Goal: Information Seeking & Learning: Get advice/opinions

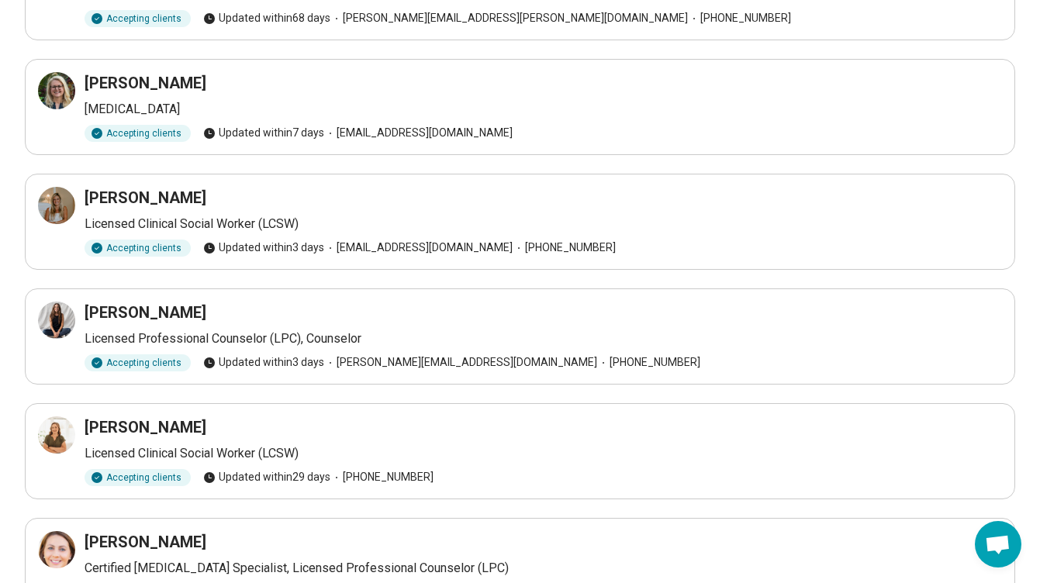
scroll to position [301, 0]
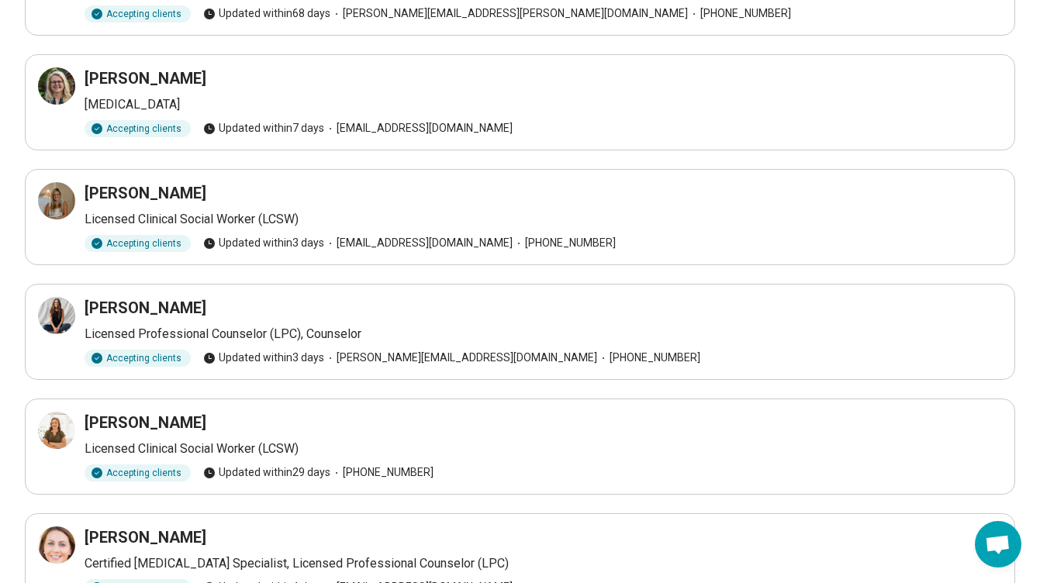
drag, startPoint x: 206, startPoint y: 422, endPoint x: 87, endPoint y: 424, distance: 118.7
click at [87, 424] on div "Melissa Atkinson" at bounding box center [544, 423] width 918 height 22
copy h3 "Melissa Atkinson"
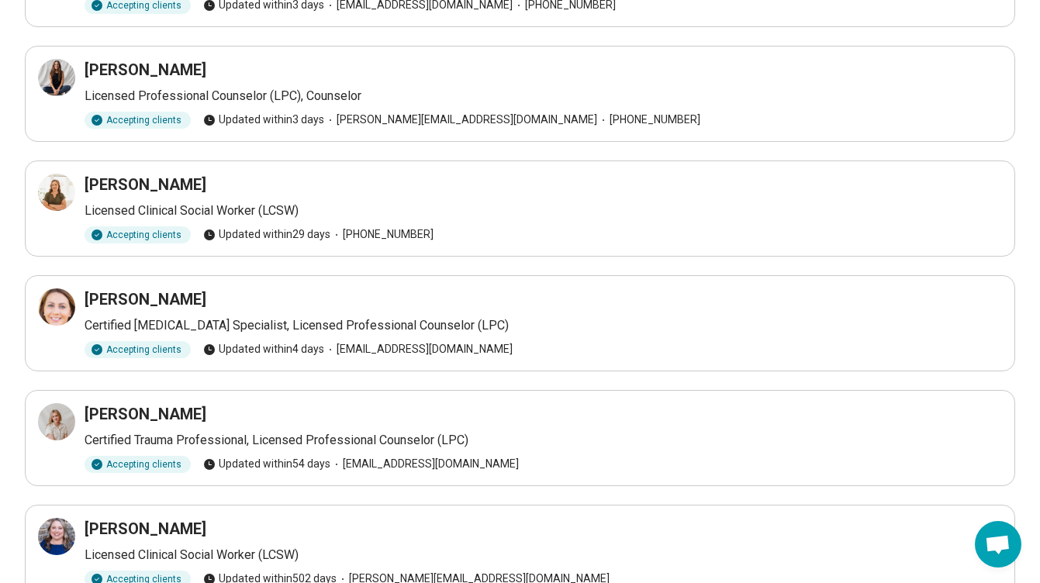
scroll to position [562, 0]
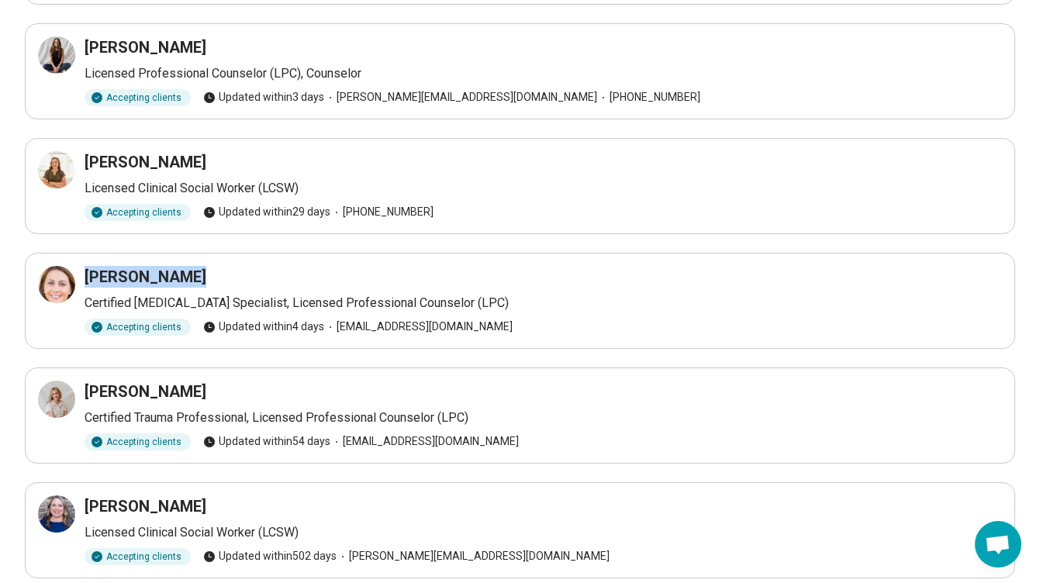
drag, startPoint x: 208, startPoint y: 271, endPoint x: 88, endPoint y: 279, distance: 120.6
click at [88, 279] on div "KATHRYN ANTIN" at bounding box center [544, 277] width 918 height 22
copy h3 "KATHRYN ANTIN"
click at [149, 394] on h3 "Lauren Gray" at bounding box center [146, 392] width 122 height 22
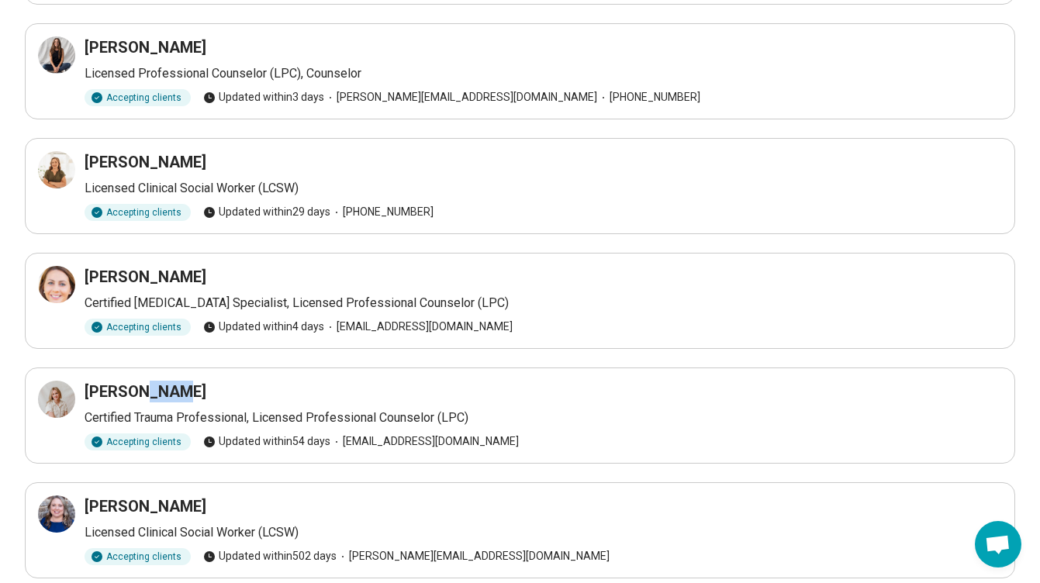
click at [149, 394] on h3 "Lauren Gray" at bounding box center [146, 392] width 122 height 22
drag, startPoint x: 196, startPoint y: 395, endPoint x: 87, endPoint y: 391, distance: 108.7
click at [87, 391] on div "Lauren Gray" at bounding box center [544, 392] width 918 height 22
copy h3 "Lauren Gray"
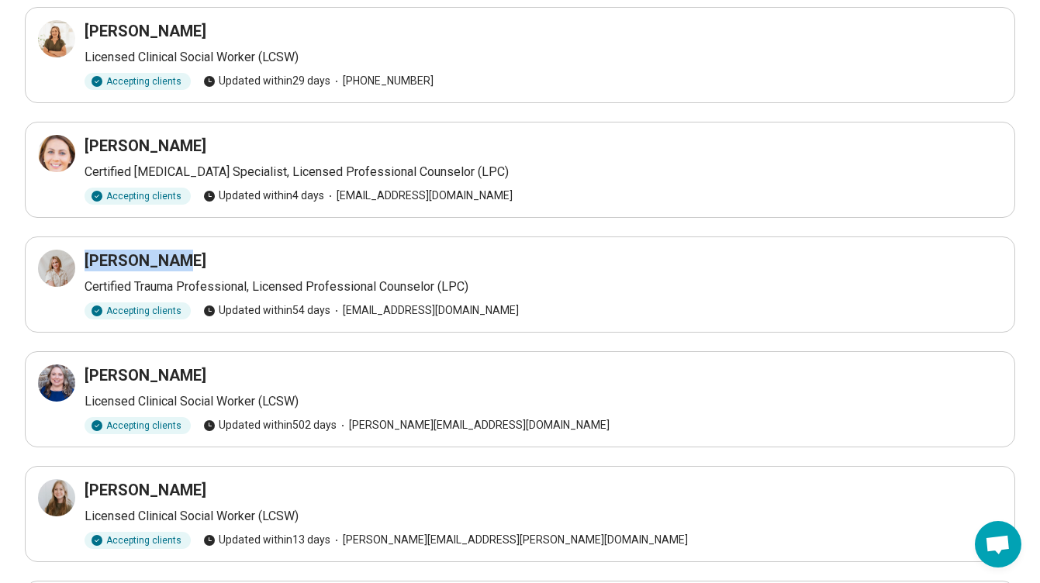
scroll to position [711, 0]
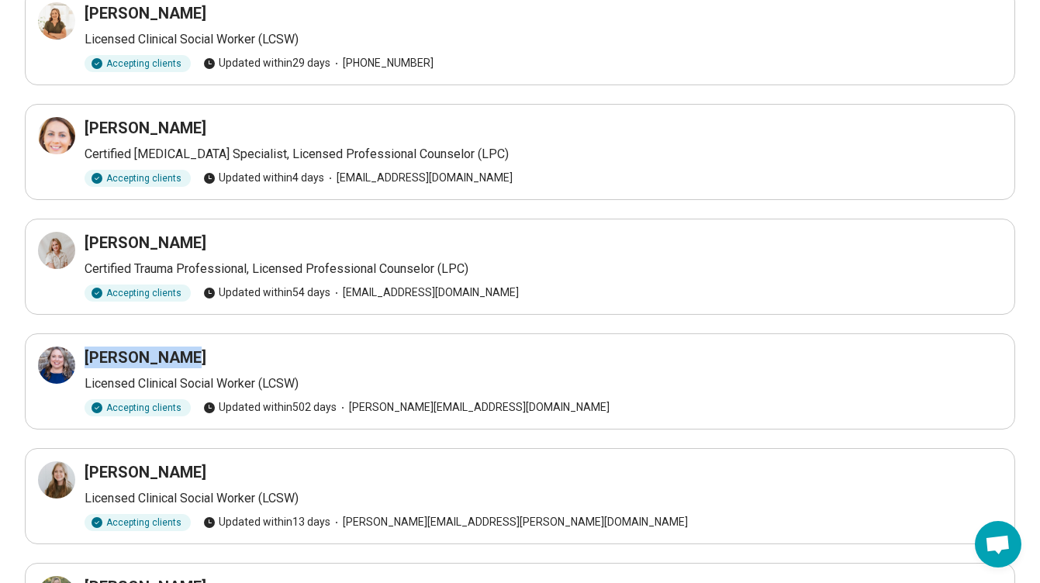
drag, startPoint x: 183, startPoint y: 358, endPoint x: 88, endPoint y: 353, distance: 94.8
click at [88, 353] on div "Tammi Harris" at bounding box center [544, 358] width 918 height 22
copy h3 "Tammi Harris"
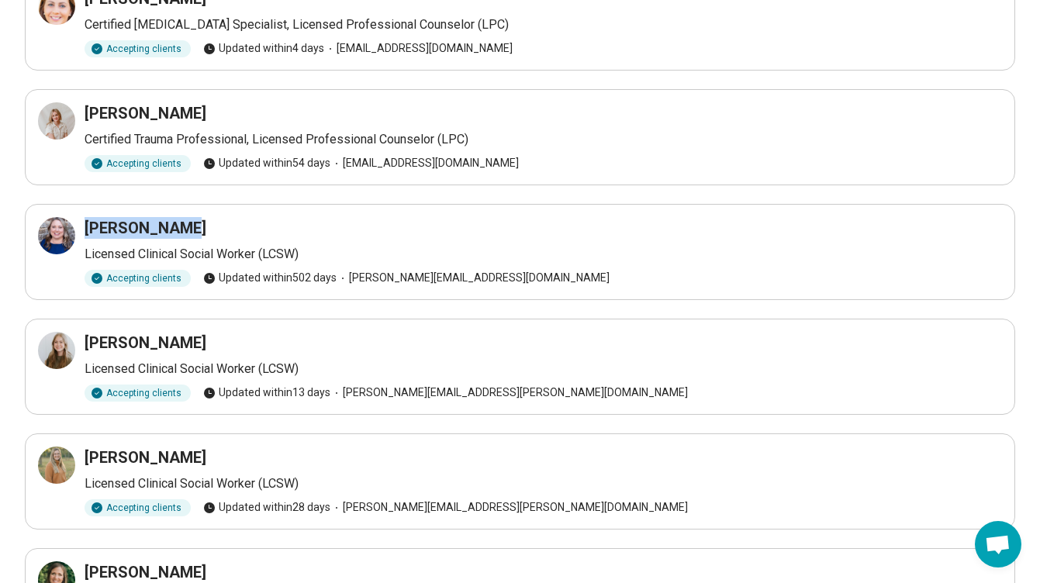
scroll to position [846, 0]
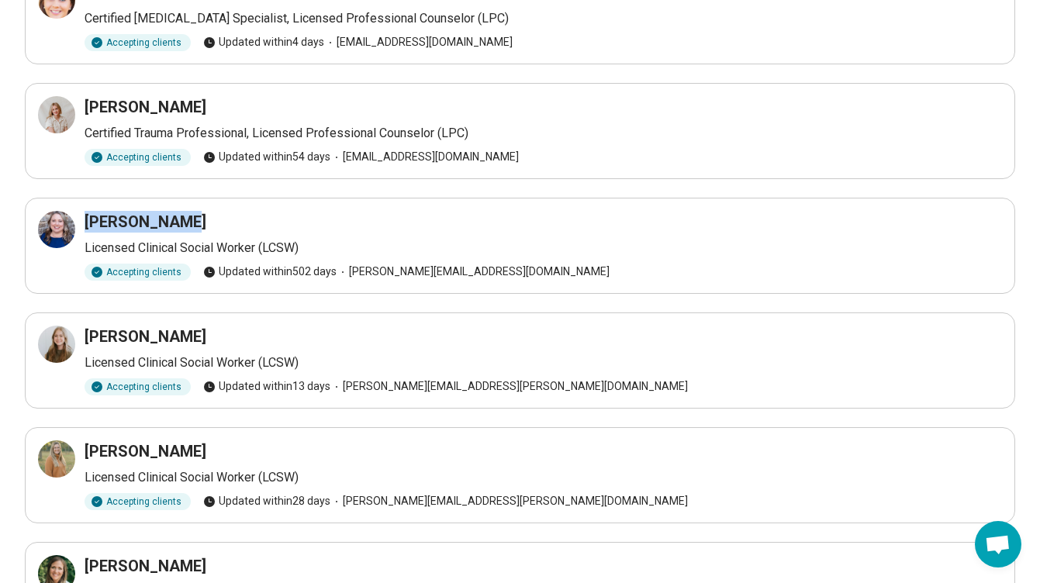
drag, startPoint x: 234, startPoint y: 340, endPoint x: 87, endPoint y: 333, distance: 147.6
click at [87, 333] on div "Jessica Jeffrey" at bounding box center [544, 337] width 918 height 22
copy h3 "Jessica Jeffrey"
drag, startPoint x: 215, startPoint y: 448, endPoint x: 85, endPoint y: 448, distance: 130.3
click at [85, 448] on div "Laura Carpenter" at bounding box center [544, 452] width 918 height 22
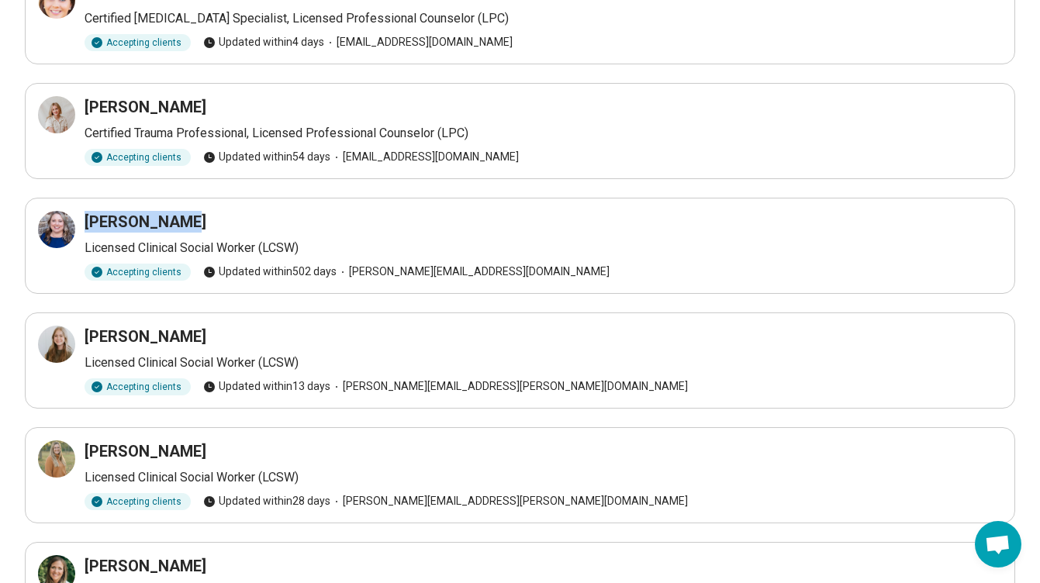
copy h3 "Laura Carpenter"
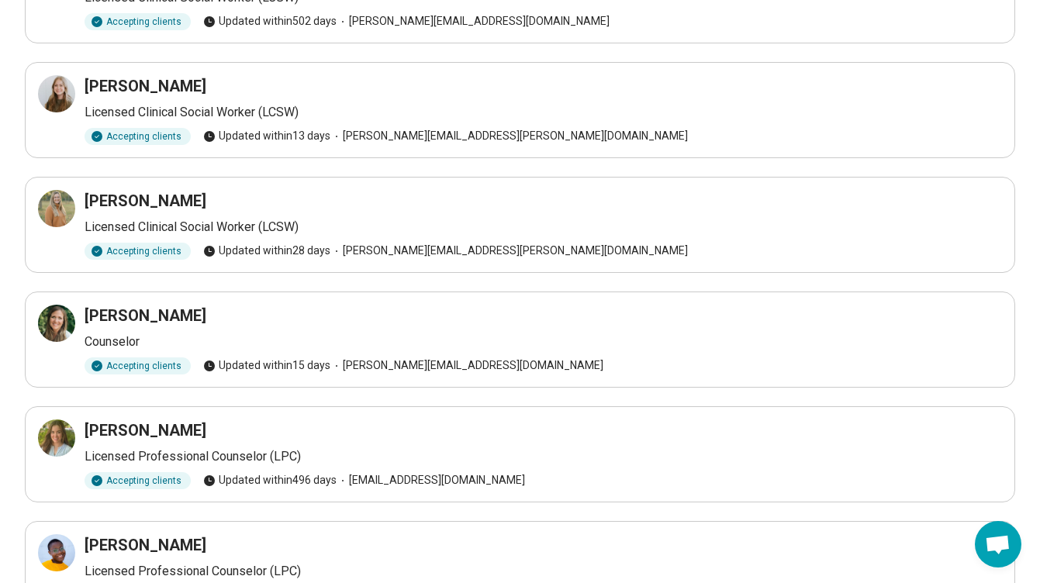
scroll to position [1099, 0]
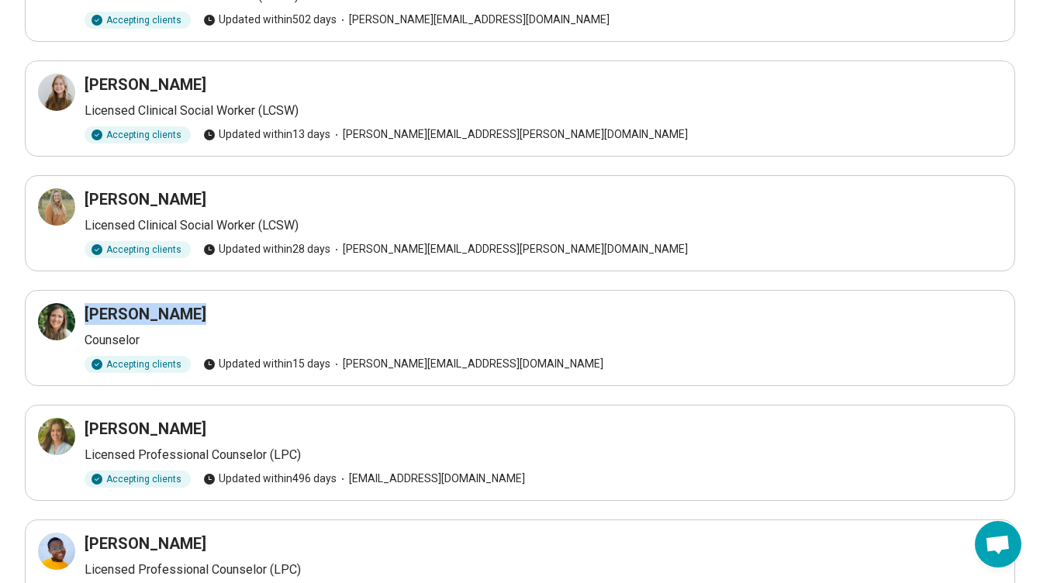
drag, startPoint x: 208, startPoint y: 307, endPoint x: 85, endPoint y: 314, distance: 123.6
click at [85, 314] on div "Lindsey Mason" at bounding box center [544, 314] width 918 height 22
copy h3 "Lindsey Mason"
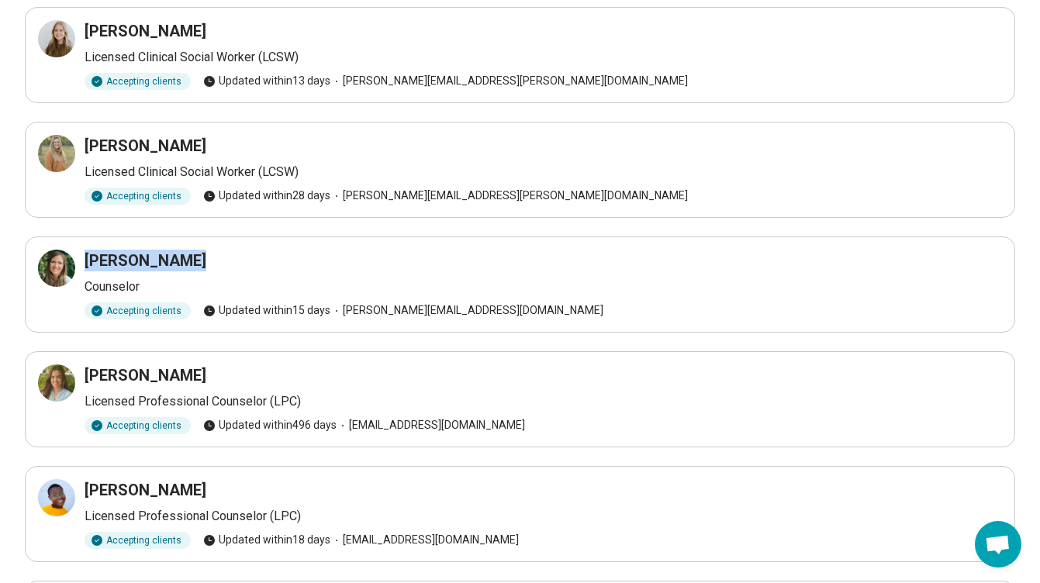
scroll to position [1191, 0]
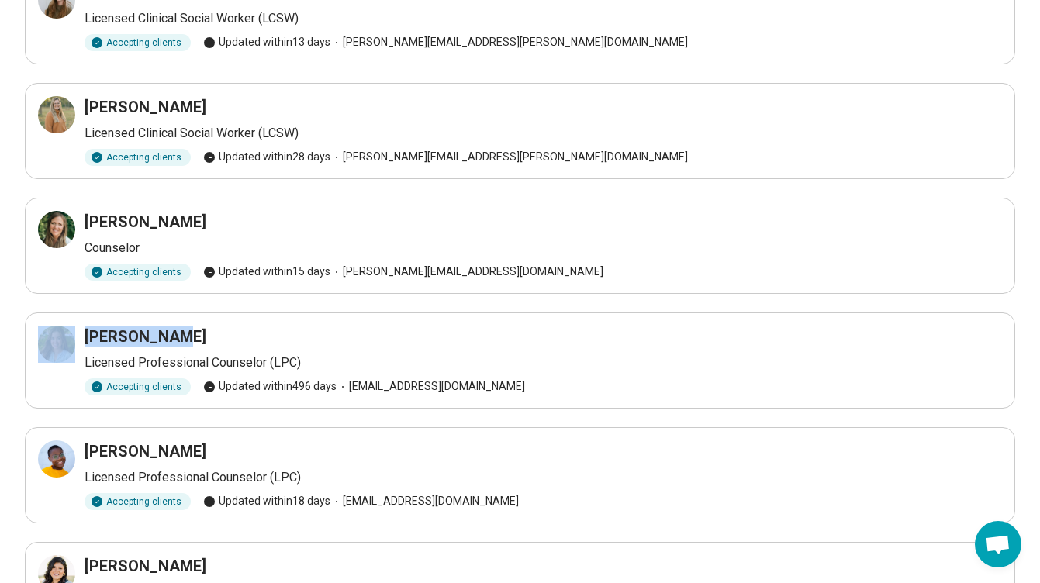
drag, startPoint x: 168, startPoint y: 332, endPoint x: 83, endPoint y: 330, distance: 85.4
click at [83, 330] on div "Kailey Buck Licensed Professional Counselor (LPC) Accepting clients Updated wit…" at bounding box center [520, 361] width 964 height 70
drag, startPoint x: 84, startPoint y: 331, endPoint x: 171, endPoint y: 337, distance: 87.9
click at [171, 337] on div "Kailey Buck Licensed Professional Counselor (LPC) Accepting clients Updated wit…" at bounding box center [520, 361] width 964 height 70
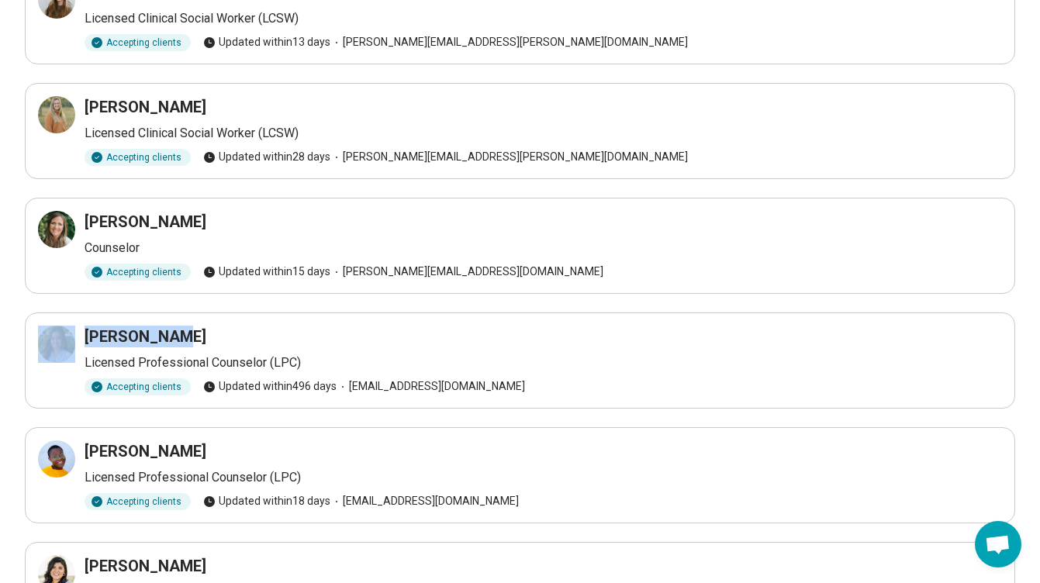
click at [213, 331] on div "Kailey Buck" at bounding box center [544, 337] width 918 height 22
drag, startPoint x: 185, startPoint y: 328, endPoint x: 88, endPoint y: 329, distance: 97.0
click at [88, 329] on div "Kailey Buck" at bounding box center [544, 337] width 918 height 22
copy h3 "Kailey Buck"
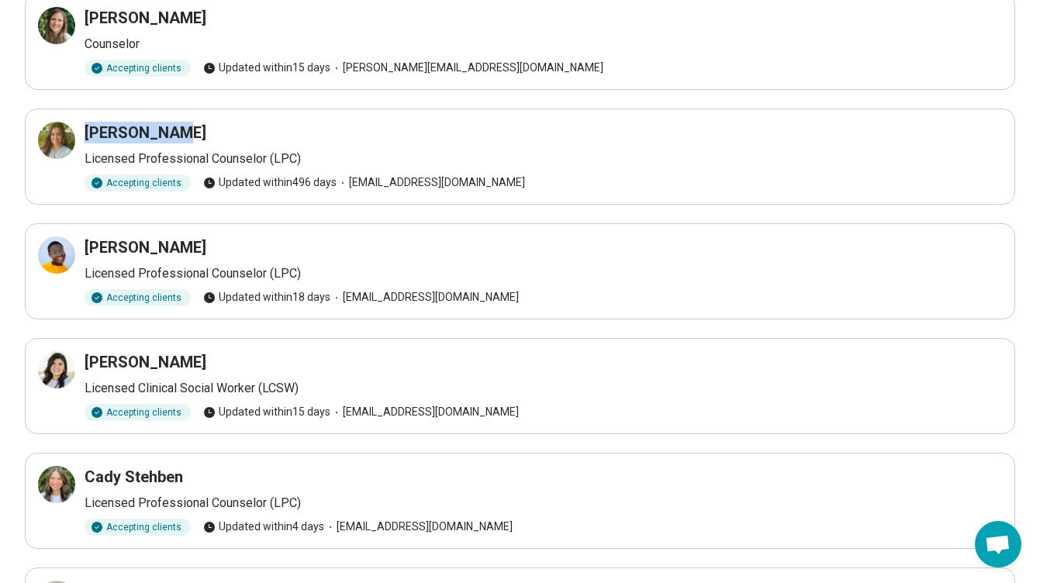
drag, startPoint x: 220, startPoint y: 246, endPoint x: 88, endPoint y: 251, distance: 132.8
click at [88, 251] on div "MyKayla Bowser" at bounding box center [544, 248] width 918 height 22
copy h3 "MyKayla Bowser"
drag, startPoint x: 215, startPoint y: 361, endPoint x: 87, endPoint y: 360, distance: 128.0
click at [87, 360] on div "Chelsea Butcher" at bounding box center [544, 362] width 918 height 22
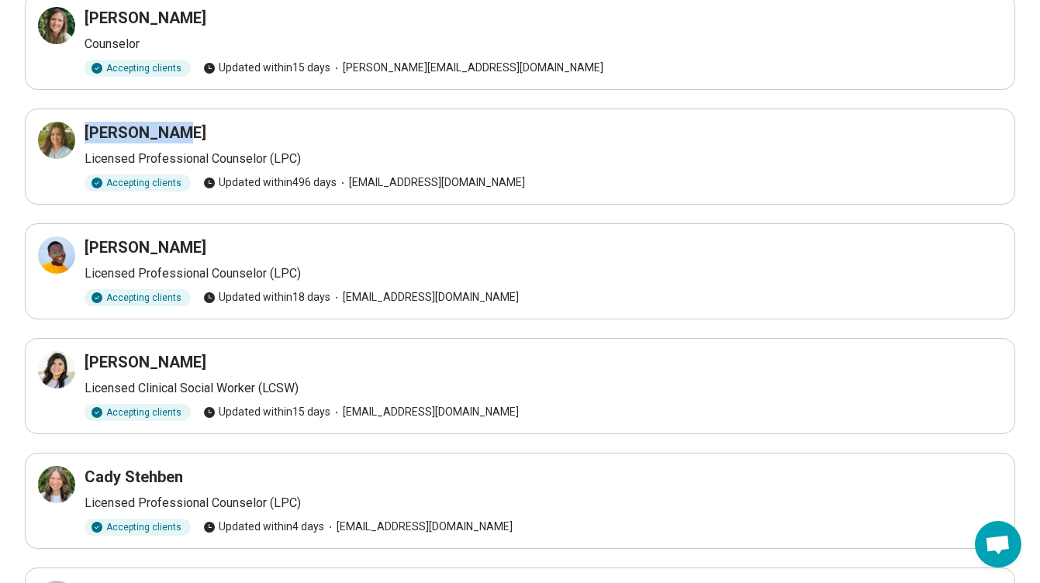
copy h3 "Chelsea Butcher"
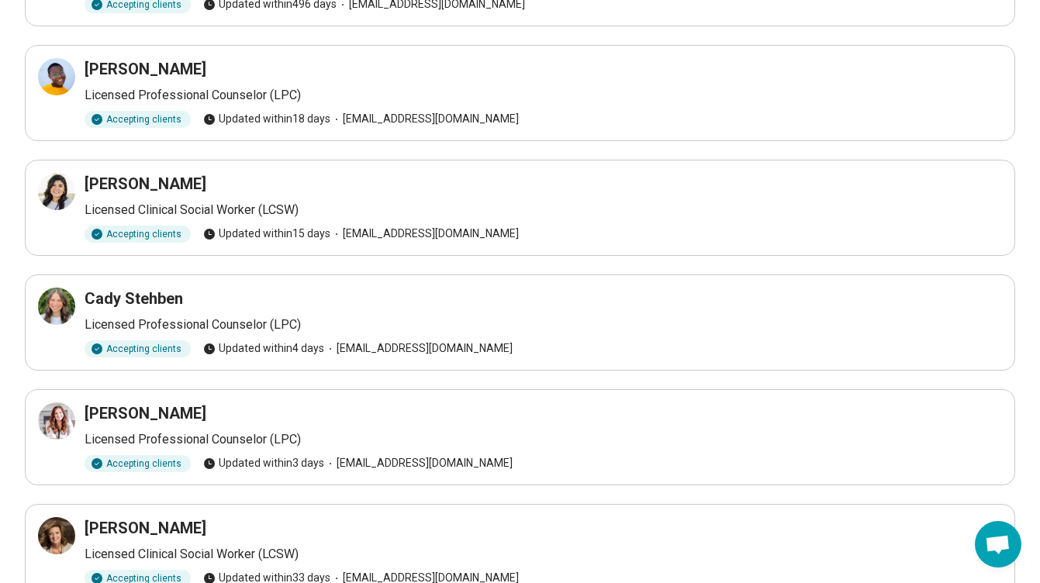
scroll to position [1594, 0]
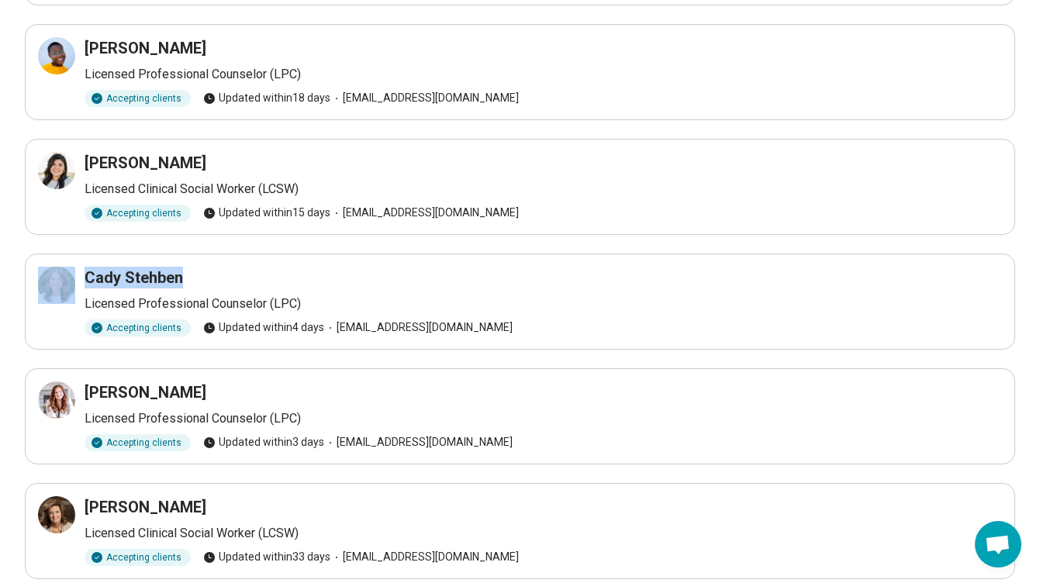
drag, startPoint x: 199, startPoint y: 274, endPoint x: 83, endPoint y: 274, distance: 115.6
click at [83, 274] on div "Cady Stehben Licensed Professional Counselor (LPC) Accepting clients Updated wi…" at bounding box center [520, 302] width 964 height 70
click at [91, 275] on h3 "Cady Stehben" at bounding box center [134, 278] width 99 height 22
drag, startPoint x: 85, startPoint y: 275, endPoint x: 210, endPoint y: 276, distance: 125.7
click at [210, 276] on div "Cady Stehben" at bounding box center [544, 278] width 918 height 22
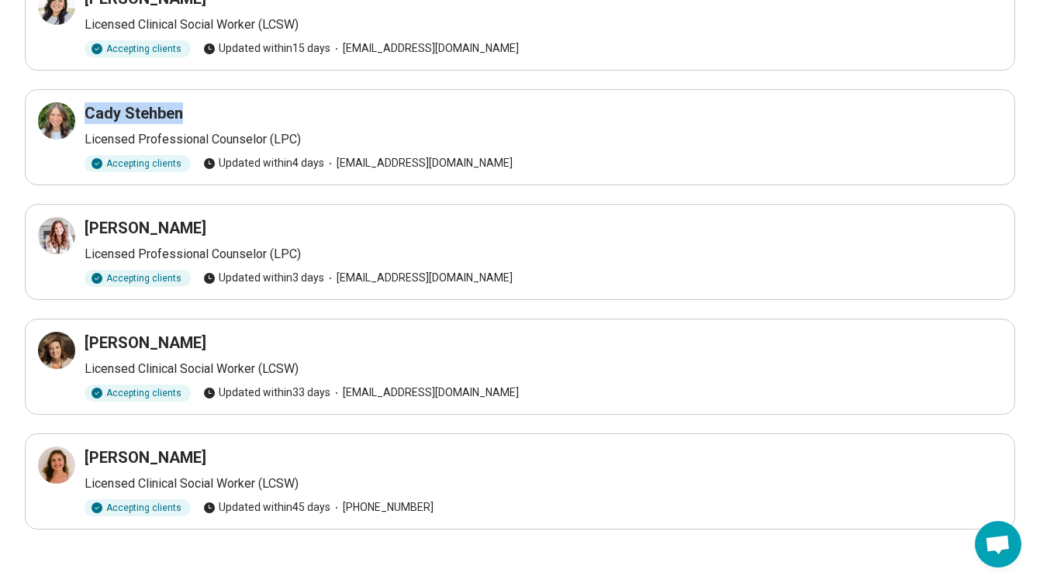
scroll to position [1762, 0]
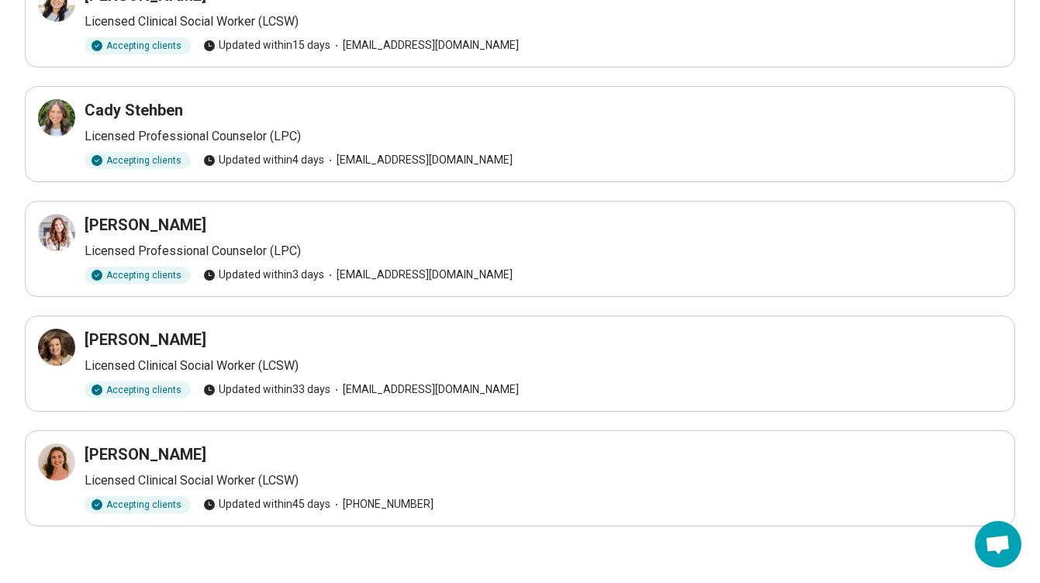
click at [196, 206] on article "Ashley Cerda Licensed Professional Counselor (LPC) Accepting clients Updated wi…" at bounding box center [520, 249] width 991 height 96
drag, startPoint x: 189, startPoint y: 227, endPoint x: 87, endPoint y: 225, distance: 101.7
click at [87, 225] on div "Ashley Cerda" at bounding box center [544, 225] width 918 height 22
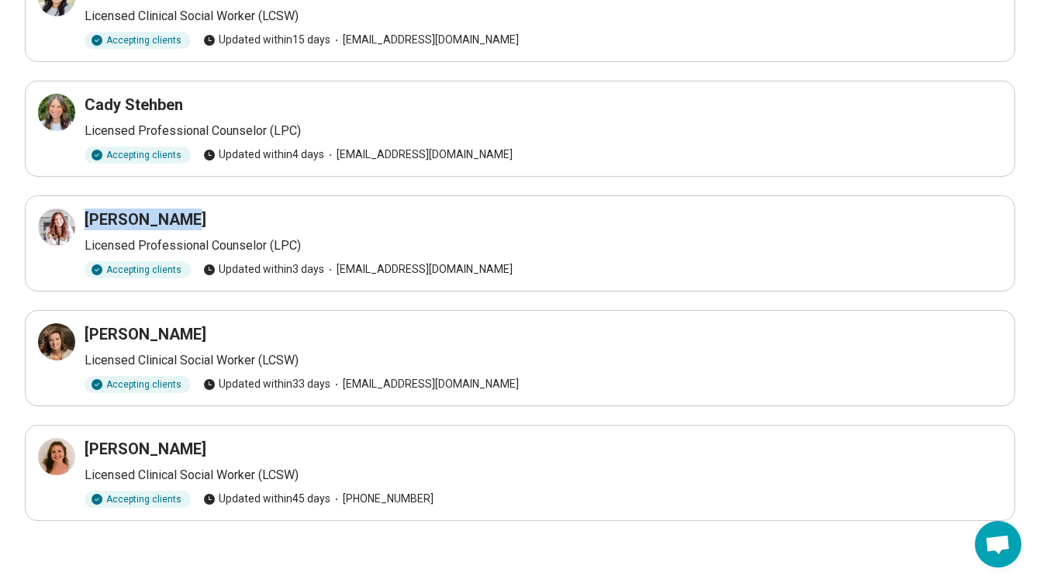
scroll to position [1767, 0]
drag, startPoint x: 188, startPoint y: 335, endPoint x: 88, endPoint y: 334, distance: 100.1
click at [88, 334] on div "Angela Moses" at bounding box center [544, 335] width 918 height 22
drag, startPoint x: 203, startPoint y: 448, endPoint x: 88, endPoint y: 447, distance: 115.6
click at [88, 447] on div "Catherine Coker" at bounding box center [544, 450] width 918 height 22
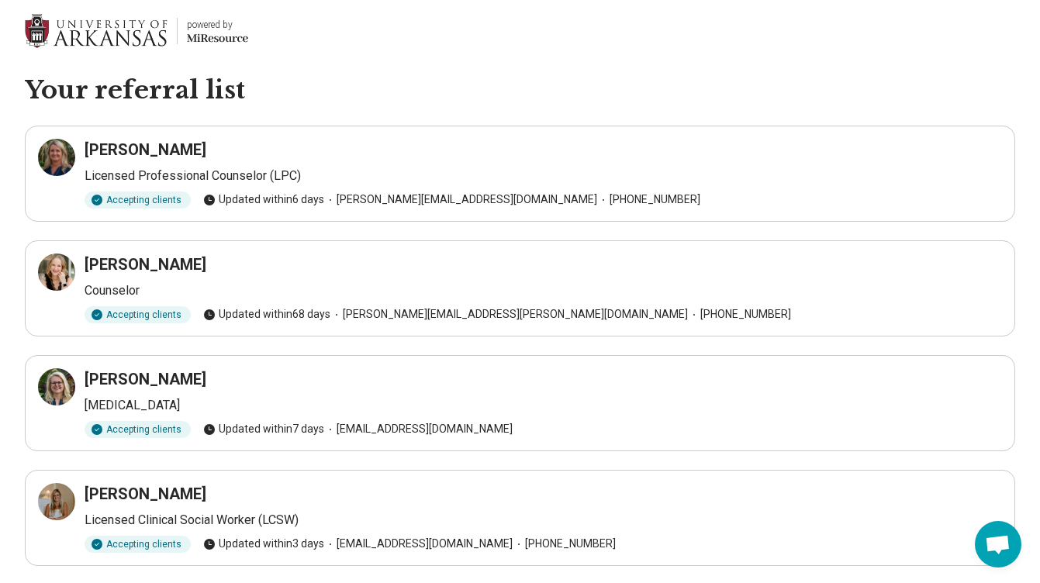
scroll to position [0, 0]
drag, startPoint x: 85, startPoint y: 146, endPoint x: 189, endPoint y: 142, distance: 104.0
click at [189, 142] on div "Danette Horne" at bounding box center [544, 150] width 918 height 22
drag, startPoint x: 85, startPoint y: 264, endPoint x: 201, endPoint y: 261, distance: 115.6
click at [201, 261] on div "Heather Vinti" at bounding box center [544, 265] width 918 height 22
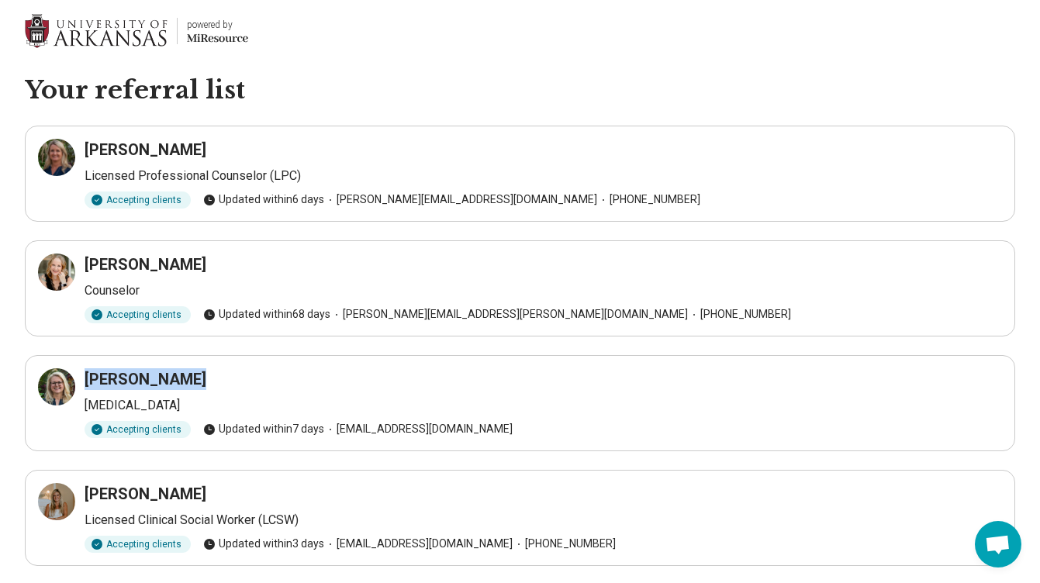
drag, startPoint x: 185, startPoint y: 383, endPoint x: 85, endPoint y: 378, distance: 99.5
click at [85, 378] on div "Josette Cline" at bounding box center [544, 380] width 918 height 22
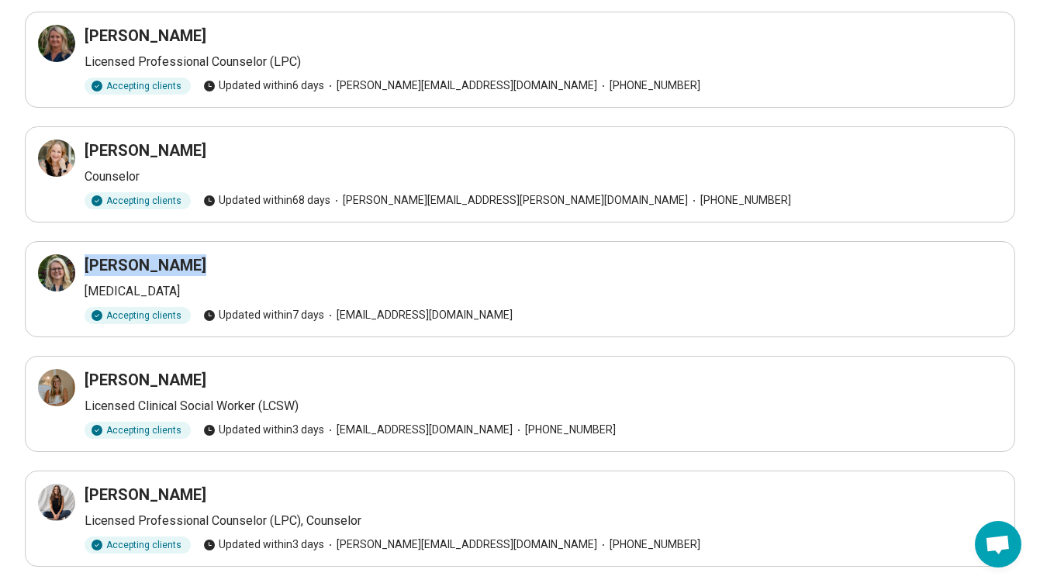
scroll to position [115, 0]
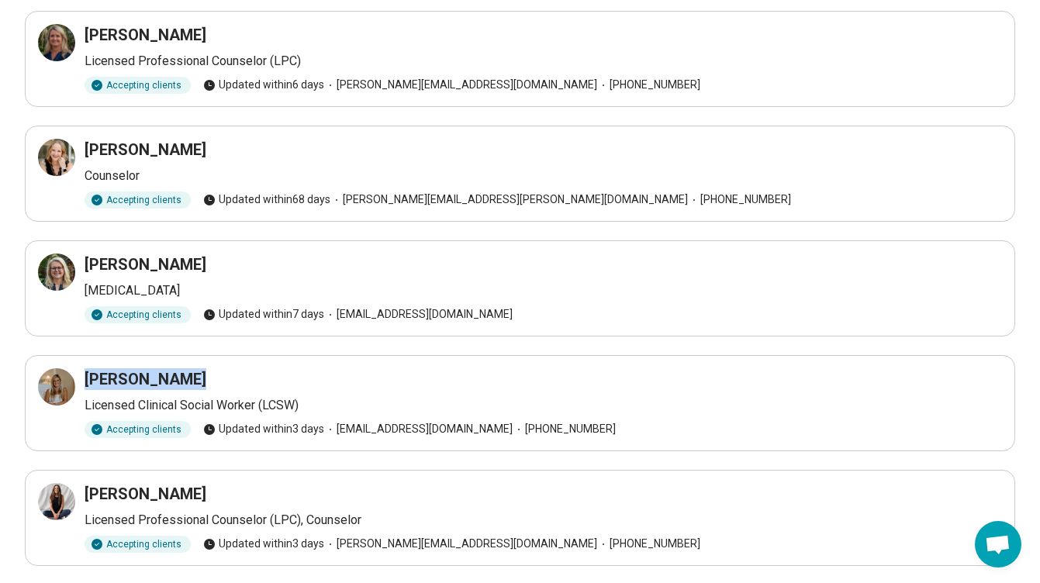
drag, startPoint x: 201, startPoint y: 381, endPoint x: 88, endPoint y: 379, distance: 113.3
click at [88, 379] on div "Annsley Davis" at bounding box center [544, 380] width 918 height 22
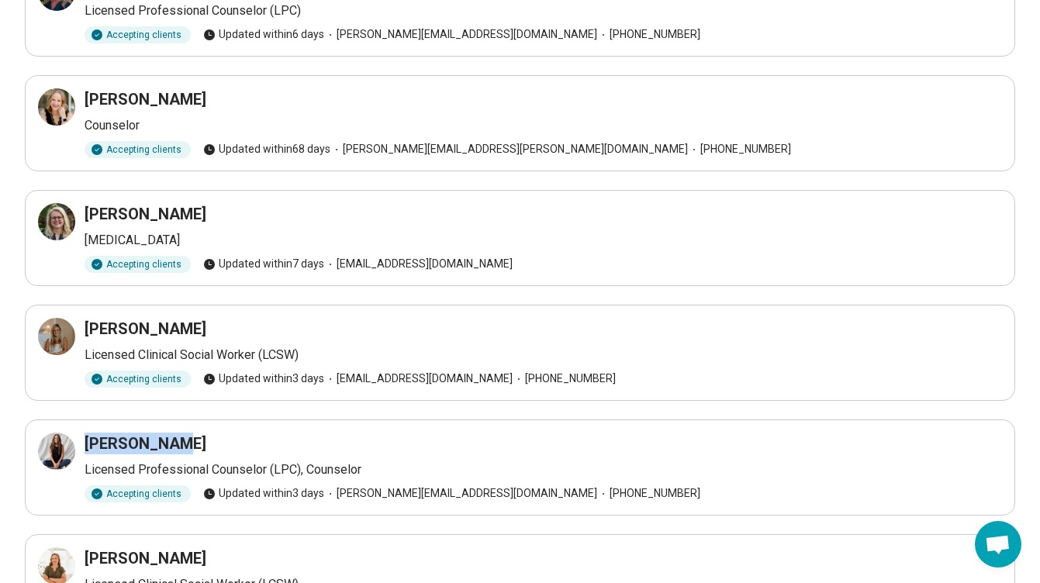
drag, startPoint x: 193, startPoint y: 442, endPoint x: 85, endPoint y: 446, distance: 107.9
click at [85, 446] on div "Sarah Moore" at bounding box center [544, 444] width 918 height 22
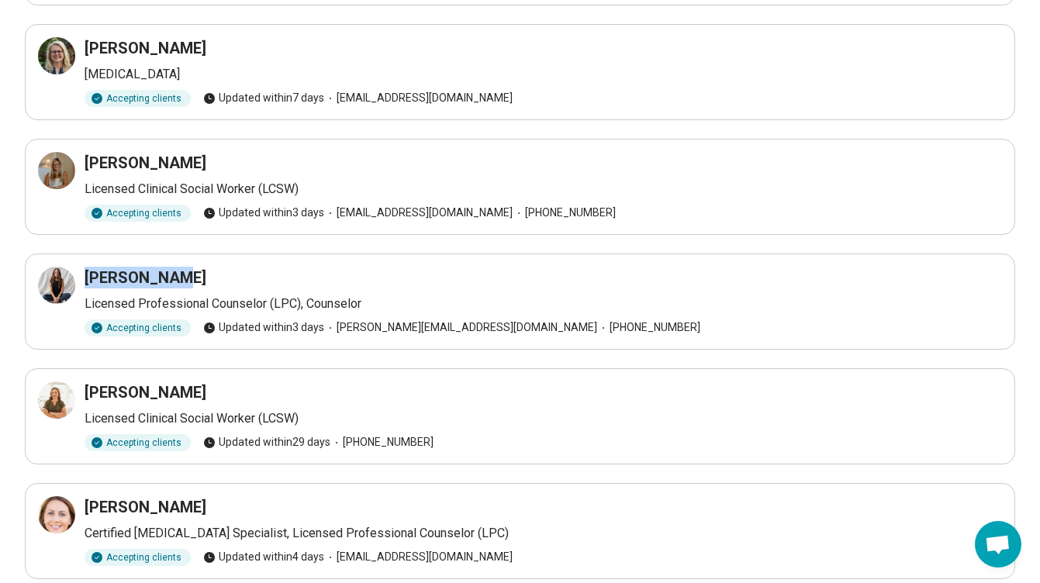
scroll to position [337, 0]
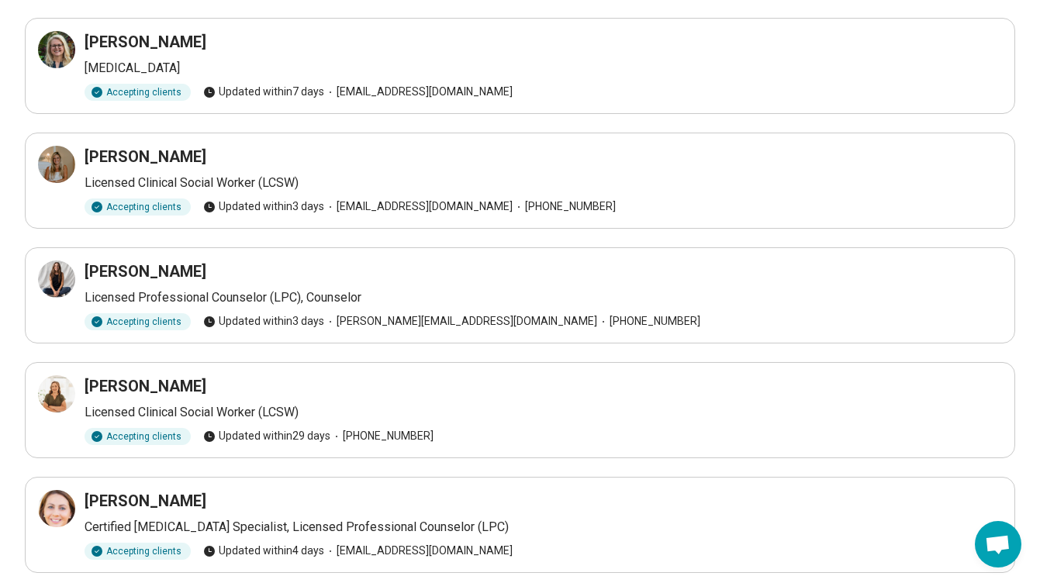
click at [230, 380] on div "Melissa Atkinson" at bounding box center [544, 386] width 918 height 22
drag, startPoint x: 230, startPoint y: 380, endPoint x: 88, endPoint y: 384, distance: 142.0
click at [88, 384] on div "Melissa Atkinson" at bounding box center [544, 386] width 918 height 22
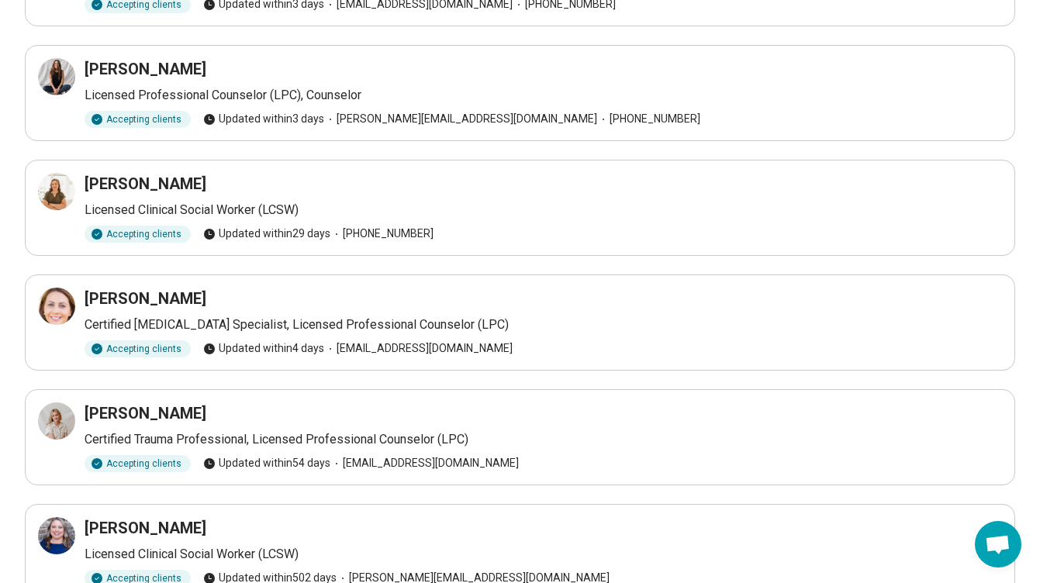
scroll to position [562, 0]
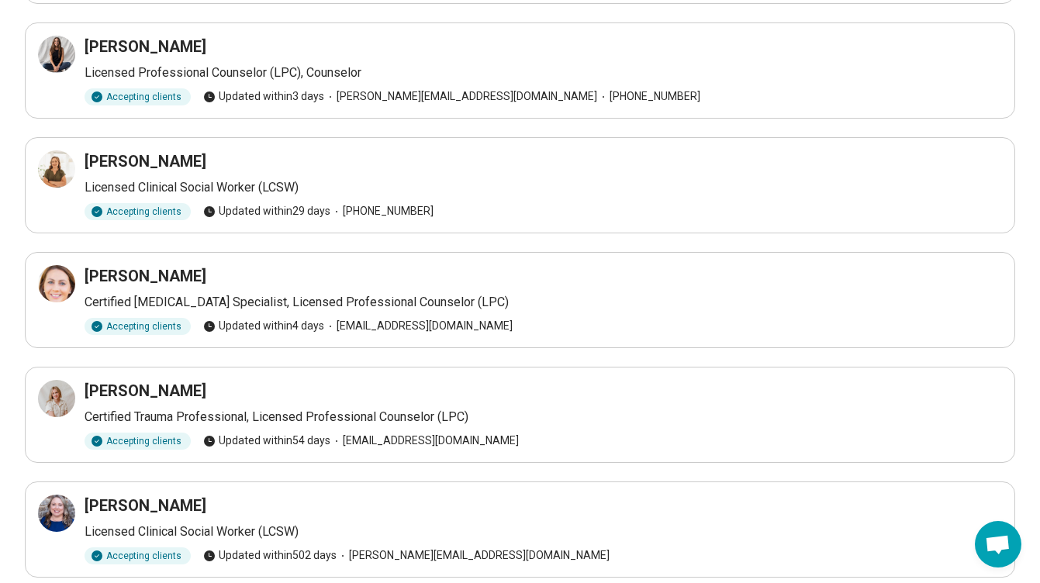
click at [179, 383] on div "Lauren Gray" at bounding box center [544, 391] width 918 height 22
drag, startPoint x: 179, startPoint y: 383, endPoint x: 82, endPoint y: 386, distance: 97.0
click at [82, 386] on div "Lauren Gray Certified Trauma Professional, Licensed Professional Counselor (LPC…" at bounding box center [520, 415] width 964 height 70
click at [83, 387] on div "Lauren Gray Certified Trauma Professional, Licensed Professional Counselor (LPC…" at bounding box center [520, 415] width 964 height 70
drag, startPoint x: 83, startPoint y: 387, endPoint x: 175, endPoint y: 398, distance: 92.2
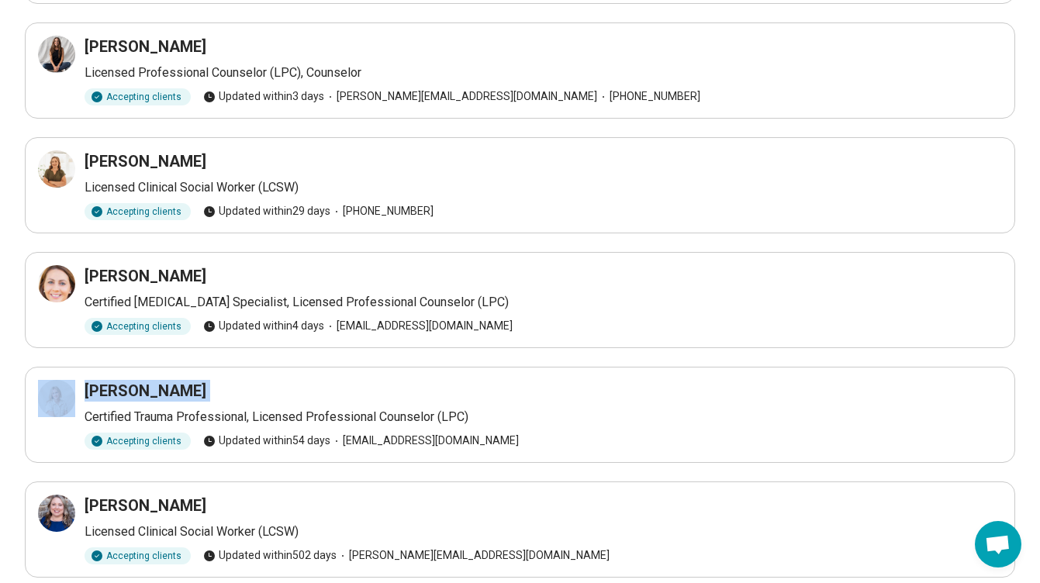
click at [175, 398] on div "Lauren Gray Certified Trauma Professional, Licensed Professional Counselor (LPC…" at bounding box center [520, 415] width 964 height 70
click at [175, 398] on div "Lauren Gray" at bounding box center [544, 391] width 918 height 22
click at [169, 393] on div "Lauren Gray" at bounding box center [544, 391] width 918 height 22
drag, startPoint x: 168, startPoint y: 392, endPoint x: 88, endPoint y: 391, distance: 79.9
click at [88, 391] on h3 "Lauren Gray" at bounding box center [146, 391] width 122 height 22
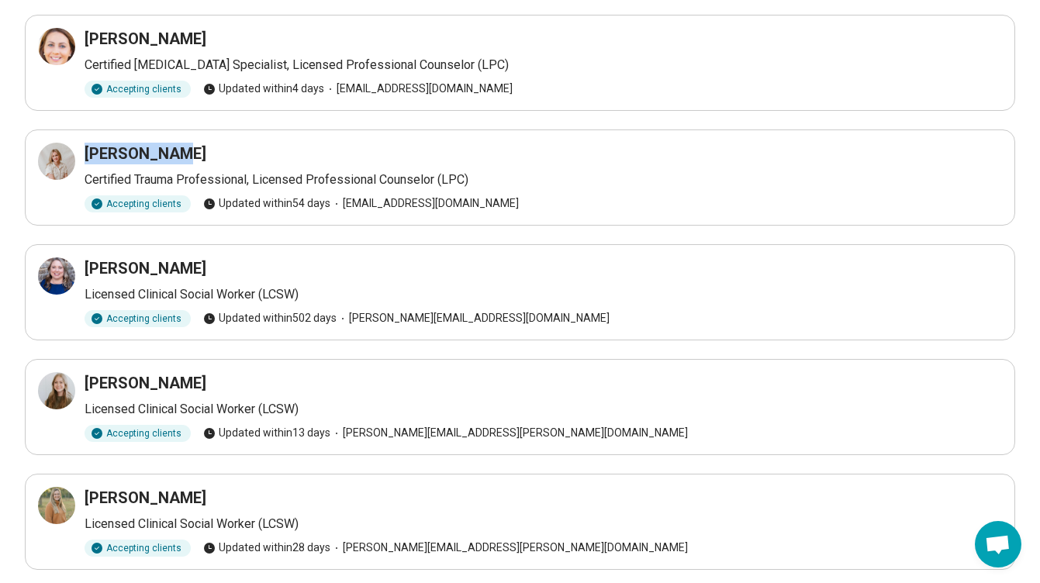
scroll to position [801, 0]
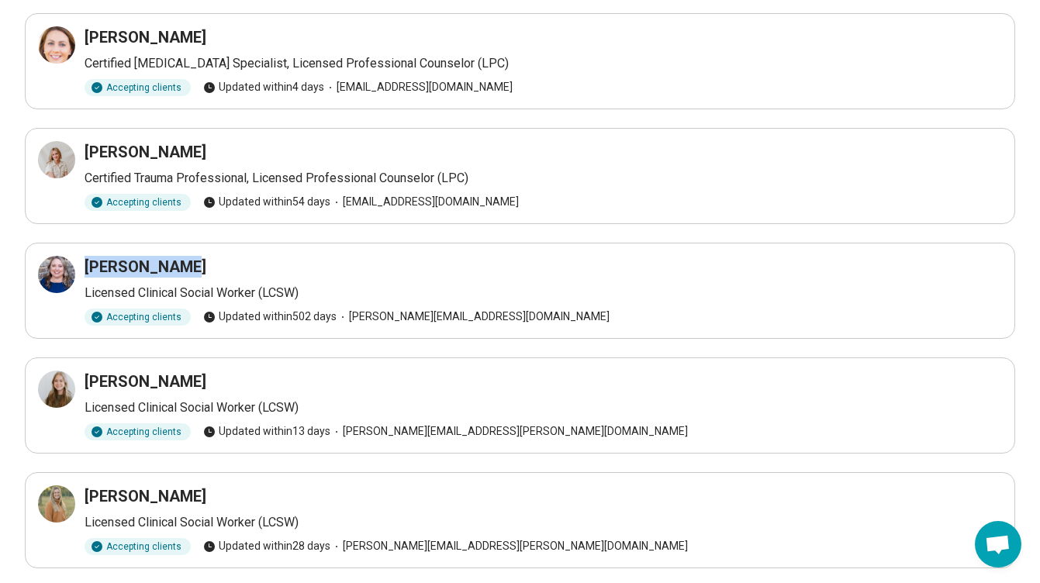
drag, startPoint x: 195, startPoint y: 271, endPoint x: 88, endPoint y: 264, distance: 107.3
click at [88, 264] on div "Tammi Harris" at bounding box center [544, 267] width 918 height 22
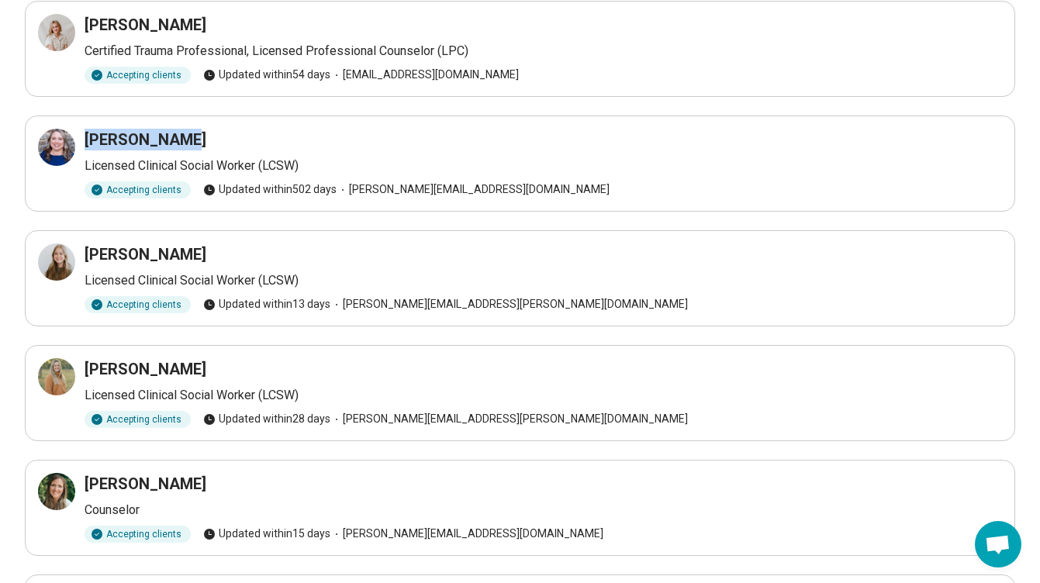
scroll to position [953, 0]
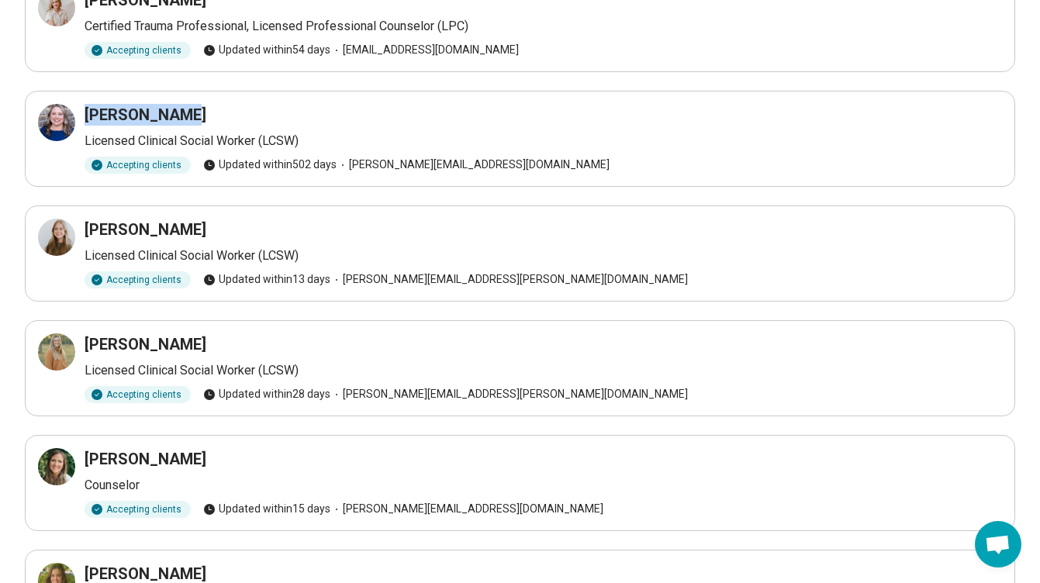
drag, startPoint x: 212, startPoint y: 223, endPoint x: 88, endPoint y: 234, distance: 124.5
click at [88, 234] on div "Jessica Jeffrey" at bounding box center [544, 230] width 918 height 22
drag, startPoint x: 201, startPoint y: 337, endPoint x: 85, endPoint y: 344, distance: 115.8
click at [85, 344] on div "Laura Carpenter" at bounding box center [544, 345] width 918 height 22
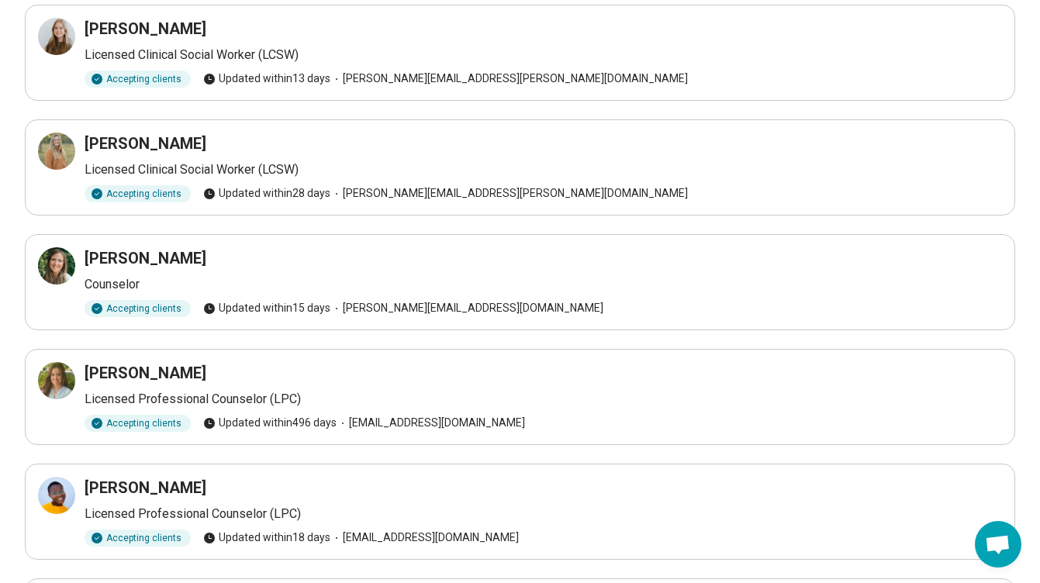
scroll to position [1193, 0]
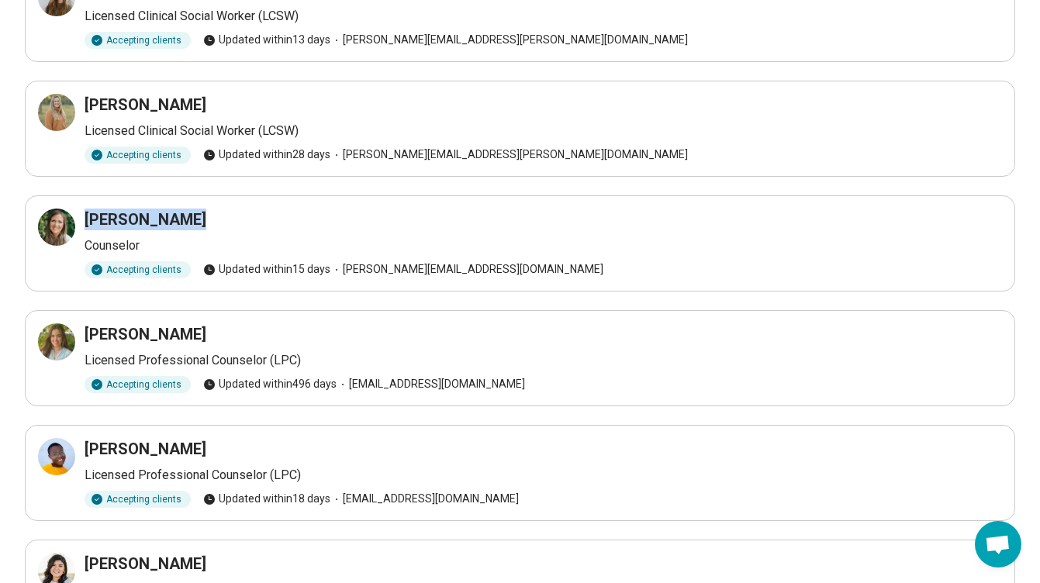
drag, startPoint x: 200, startPoint y: 215, endPoint x: 86, endPoint y: 223, distance: 114.4
click at [86, 223] on div "Lindsey Mason" at bounding box center [544, 220] width 918 height 22
drag, startPoint x: 176, startPoint y: 331, endPoint x: 87, endPoint y: 333, distance: 89.2
click at [87, 333] on div "Kailey Buck" at bounding box center [544, 335] width 918 height 22
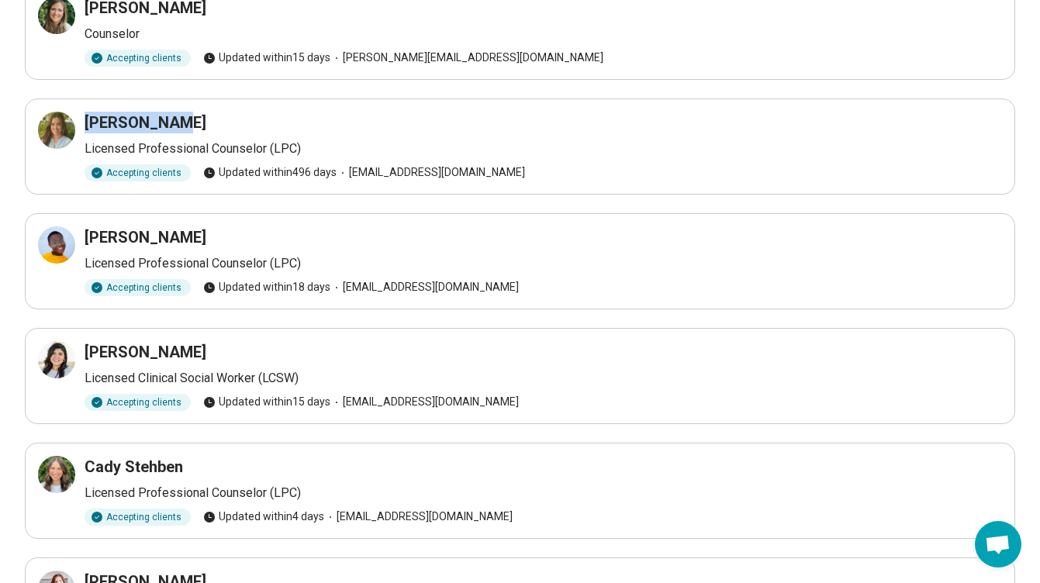
scroll to position [1421, 0]
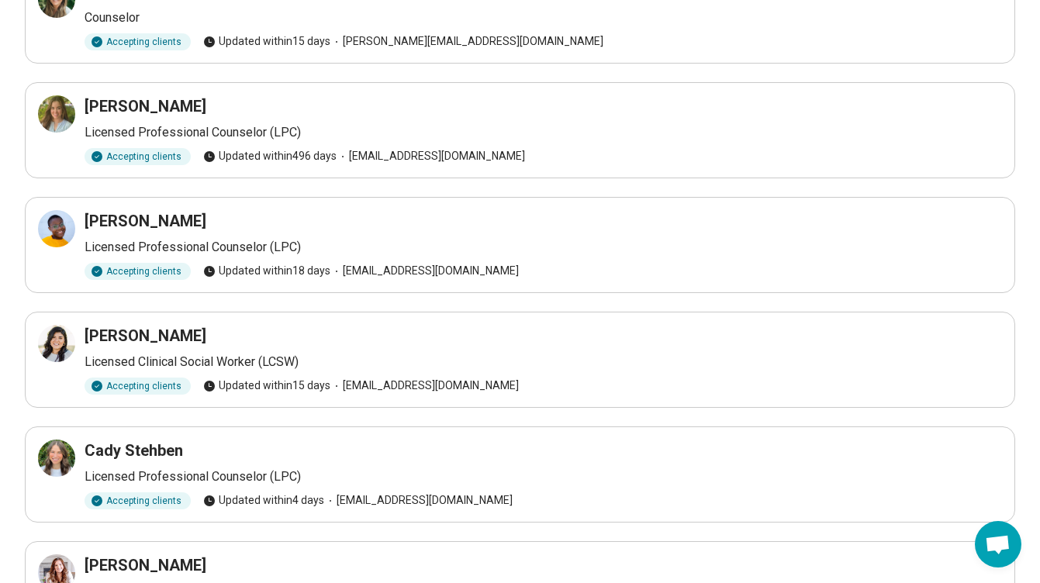
click at [227, 341] on div "Chelsea Butcher" at bounding box center [544, 336] width 918 height 22
drag, startPoint x: 227, startPoint y: 341, endPoint x: 85, endPoint y: 330, distance: 142.4
click at [85, 330] on div "Chelsea Butcher" at bounding box center [544, 336] width 918 height 22
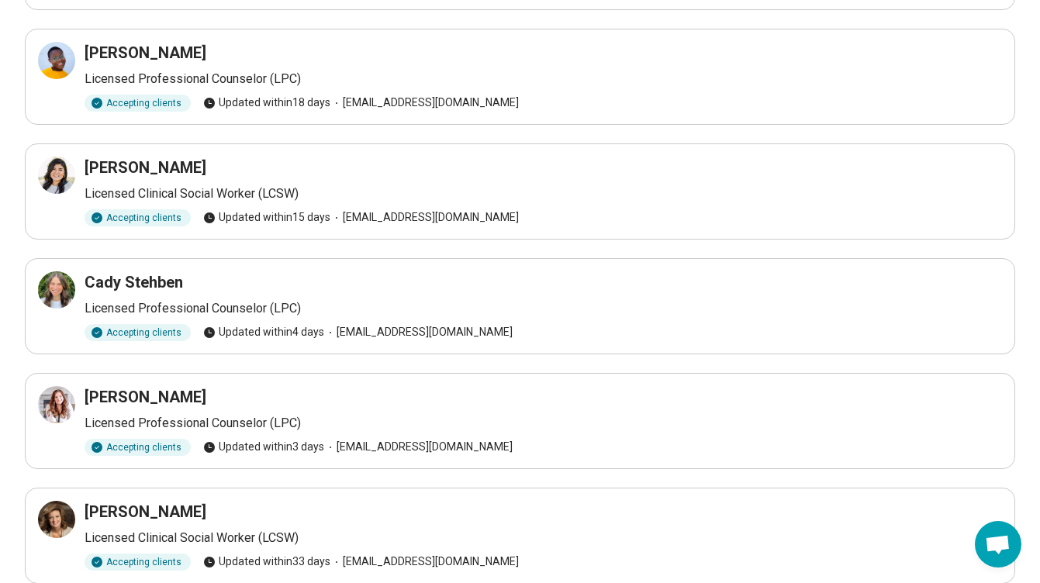
scroll to position [1626, 0]
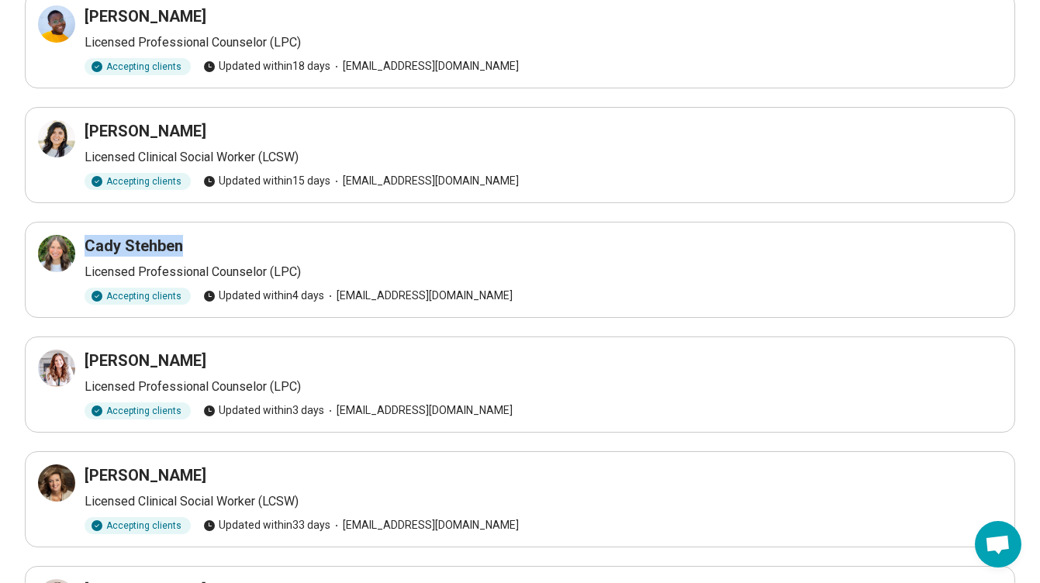
drag, startPoint x: 183, startPoint y: 237, endPoint x: 86, endPoint y: 249, distance: 97.8
click at [86, 249] on div "Cady Stehben" at bounding box center [544, 246] width 918 height 22
drag, startPoint x: 207, startPoint y: 355, endPoint x: 88, endPoint y: 362, distance: 119.0
click at [88, 362] on div "Ashley Cerda" at bounding box center [544, 361] width 918 height 22
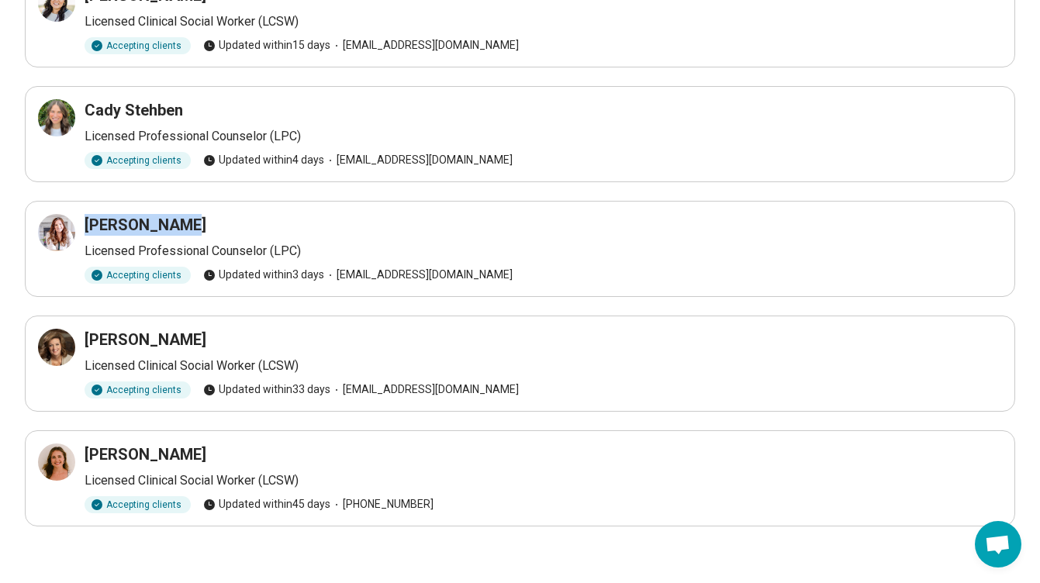
scroll to position [1763, 0]
click at [178, 332] on h3 "Angela Moses" at bounding box center [146, 339] width 122 height 22
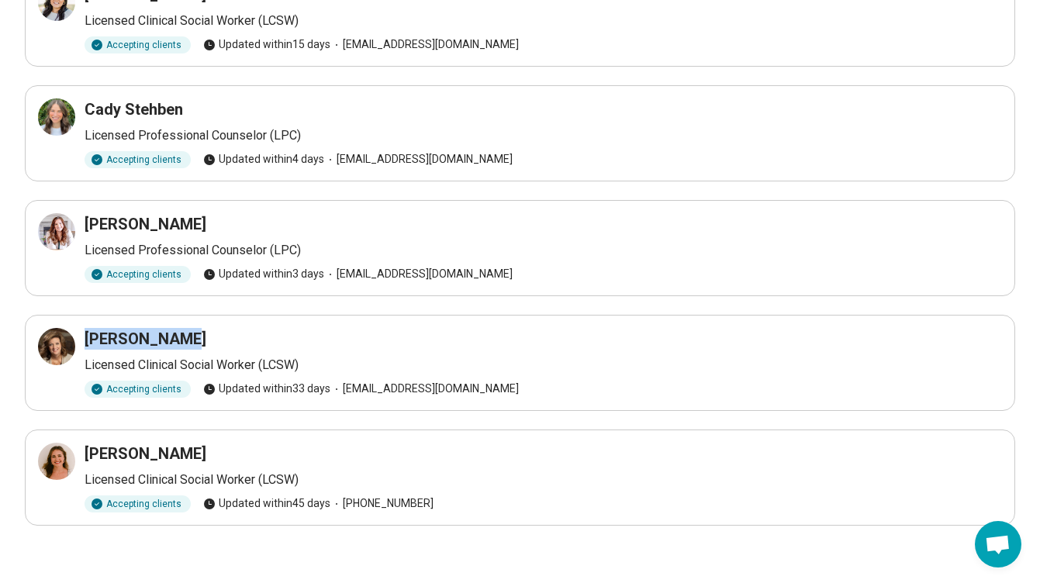
drag, startPoint x: 199, startPoint y: 338, endPoint x: 89, endPoint y: 339, distance: 110.2
click at [89, 339] on div "Angela Moses" at bounding box center [544, 339] width 918 height 22
drag, startPoint x: 202, startPoint y: 457, endPoint x: 88, endPoint y: 453, distance: 114.1
click at [88, 453] on div "Catherine Coker" at bounding box center [544, 454] width 918 height 22
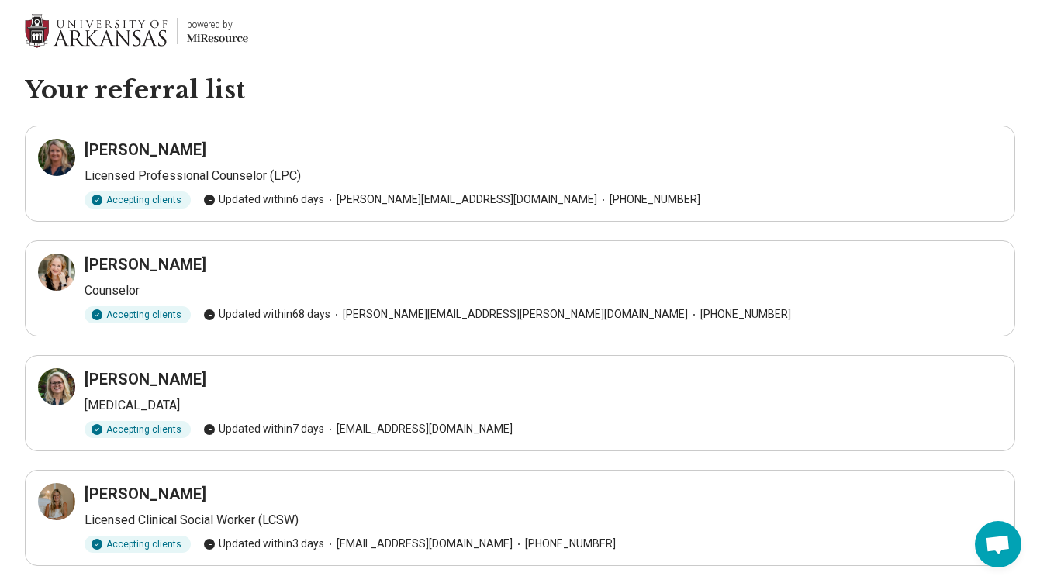
scroll to position [0, 0]
drag, startPoint x: 189, startPoint y: 145, endPoint x: 87, endPoint y: 146, distance: 101.6
click at [87, 146] on div "[PERSON_NAME]" at bounding box center [544, 150] width 918 height 22
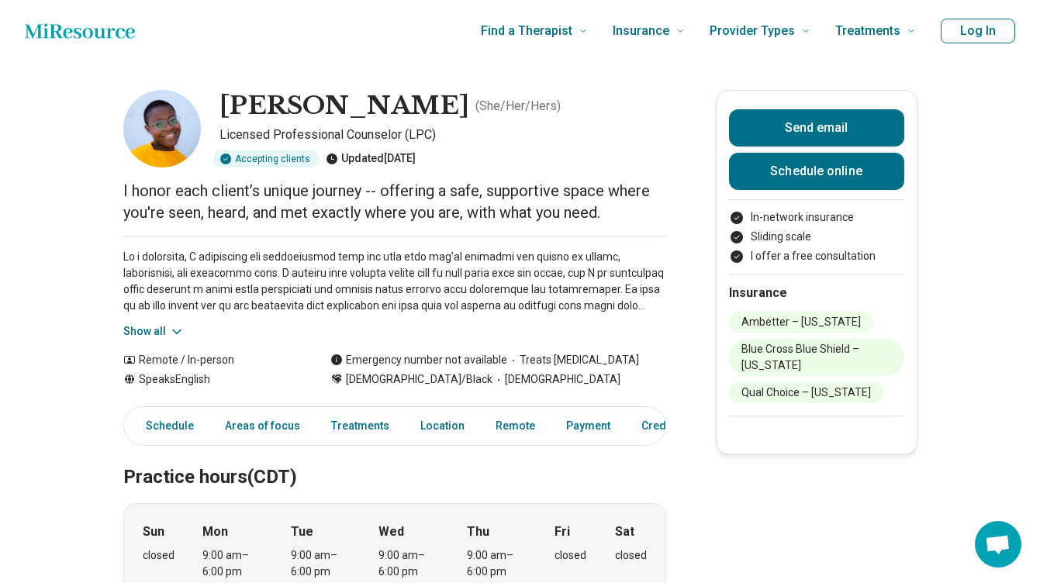
click at [170, 327] on icon at bounding box center [177, 332] width 16 height 16
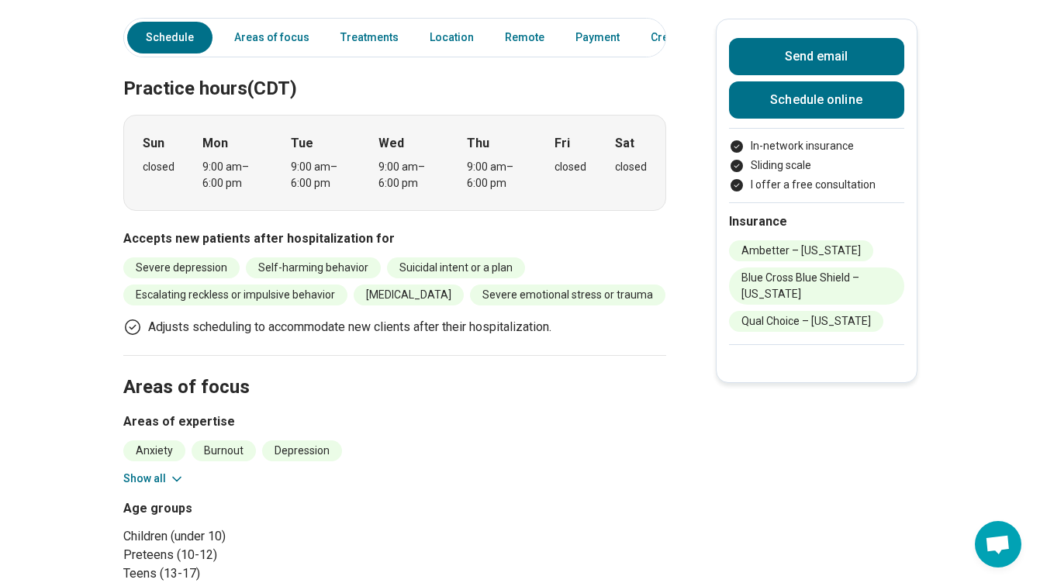
scroll to position [611, 0]
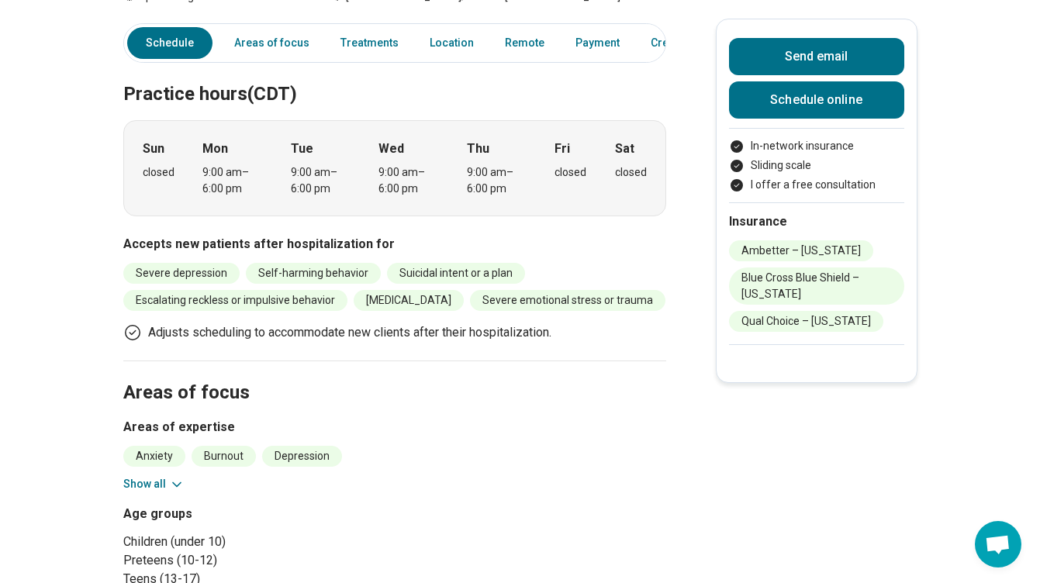
click at [147, 476] on button "Show all" at bounding box center [153, 484] width 61 height 16
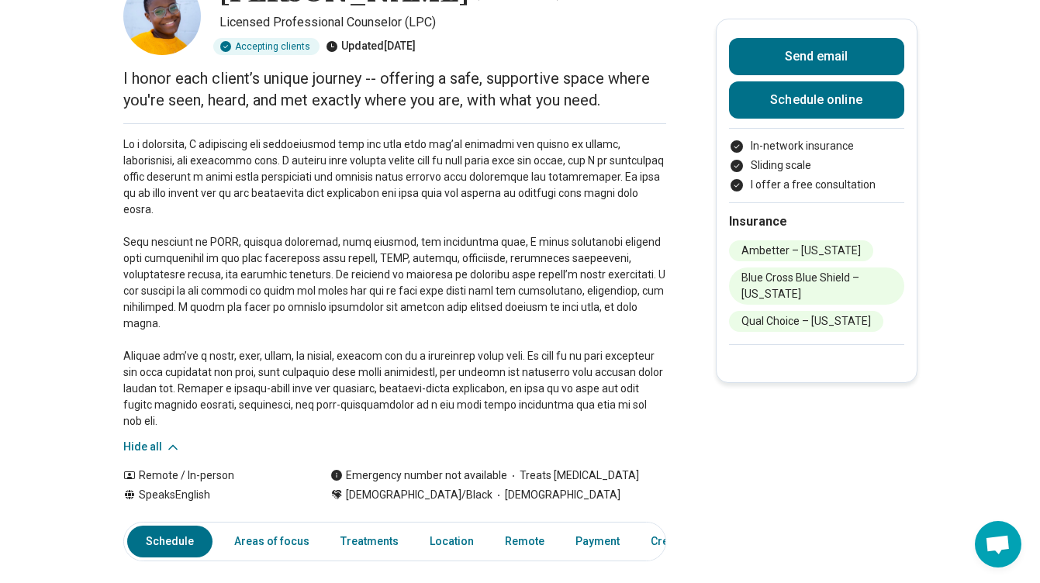
scroll to position [47, 0]
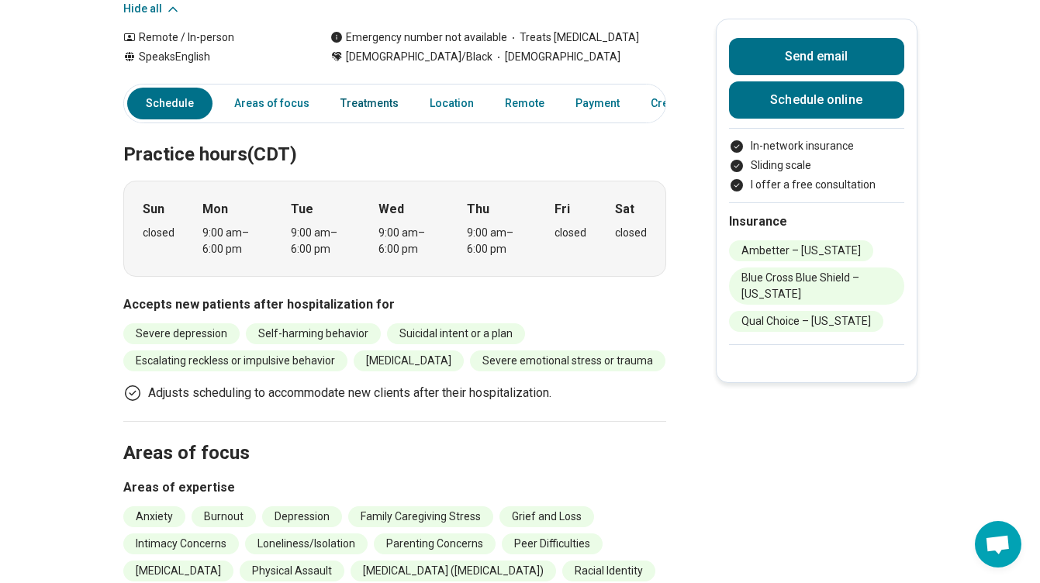
click at [355, 88] on link "Treatments" at bounding box center [369, 104] width 77 height 32
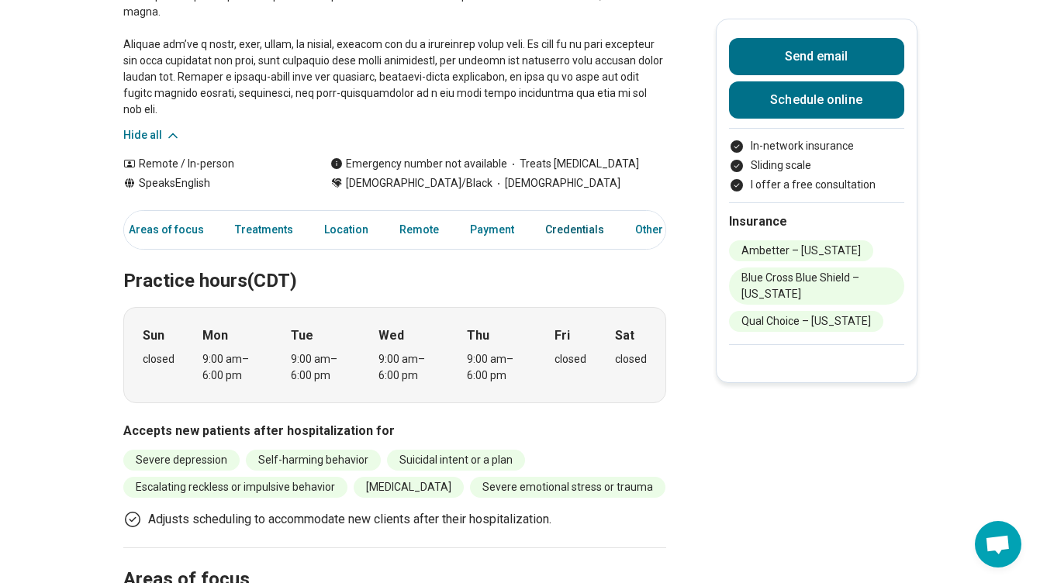
scroll to position [0, 105]
click at [548, 214] on link "Credentials" at bounding box center [576, 230] width 78 height 32
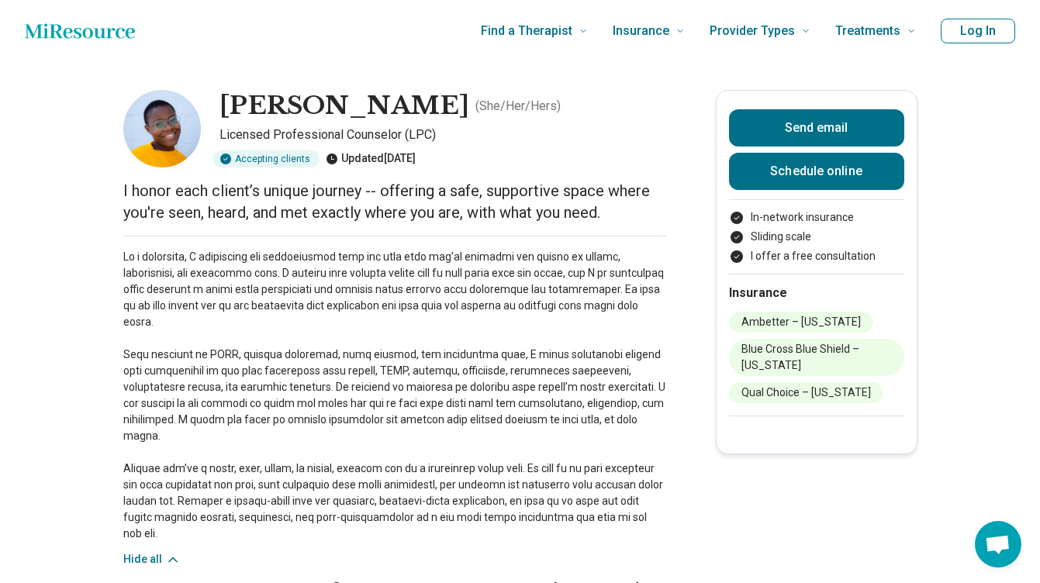
scroll to position [0, 0]
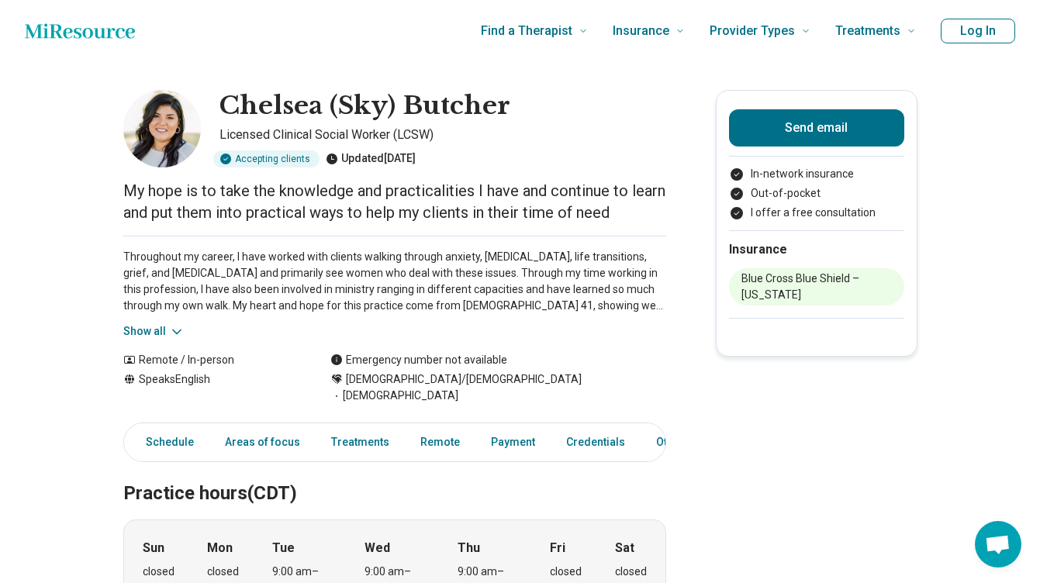
click at [169, 325] on icon at bounding box center [177, 332] width 16 height 16
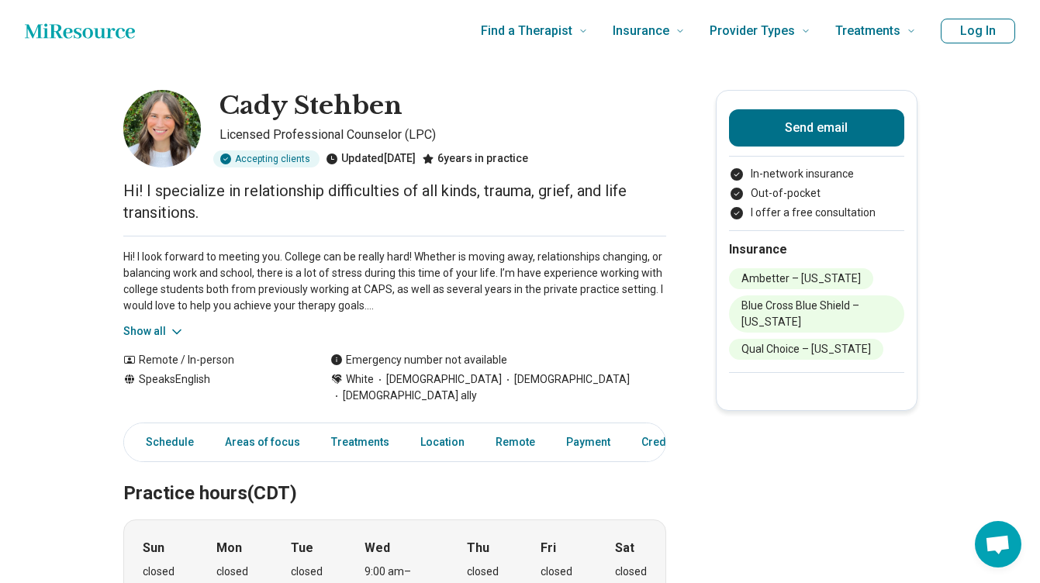
click at [160, 328] on button "Show all" at bounding box center [153, 332] width 61 height 16
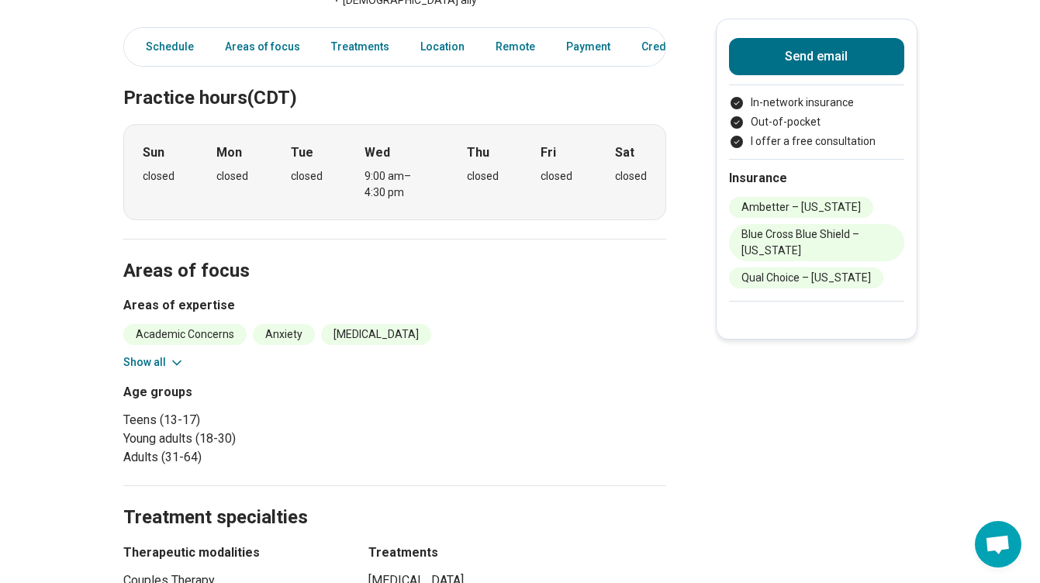
scroll to position [493, 0]
click at [157, 355] on button "Show all" at bounding box center [153, 363] width 61 height 16
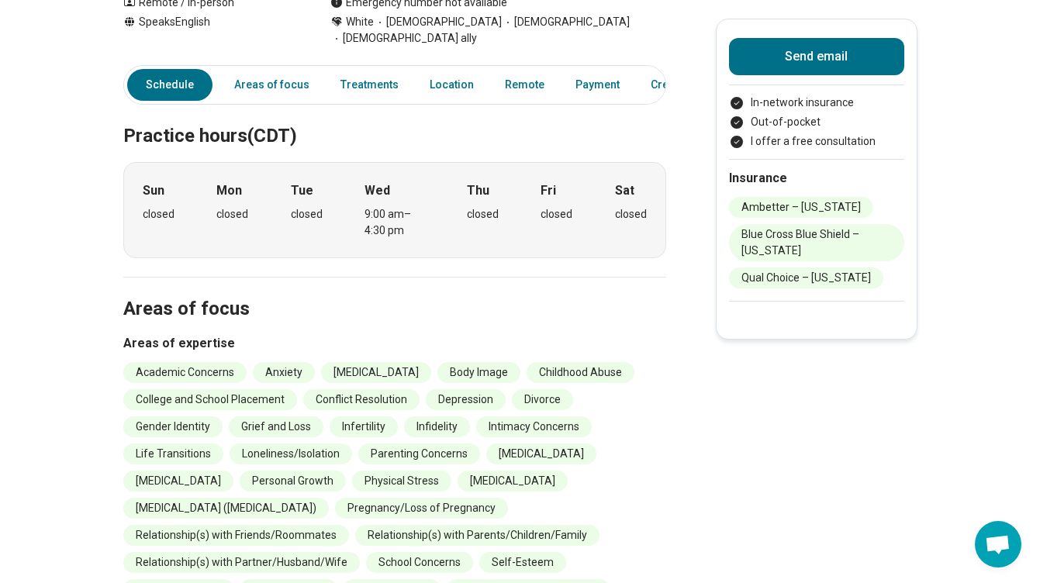
scroll to position [424, 0]
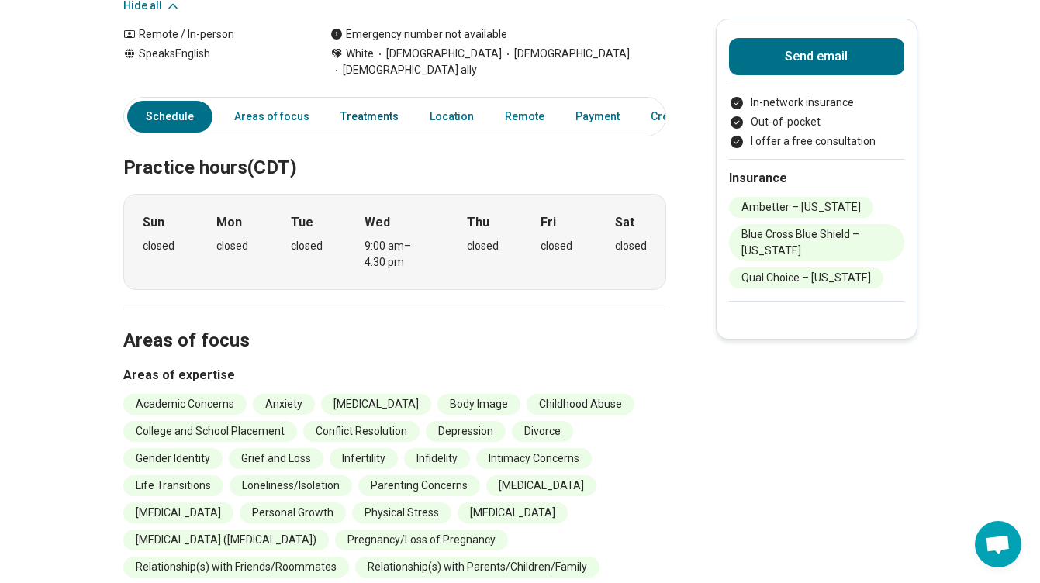
click at [356, 107] on link "Treatments" at bounding box center [369, 117] width 77 height 32
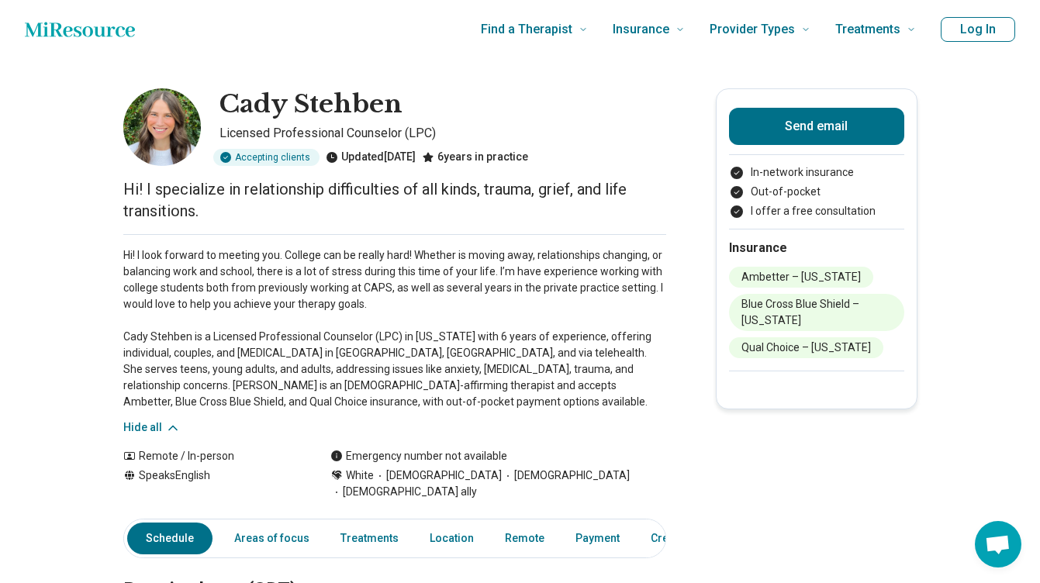
scroll to position [81, 0]
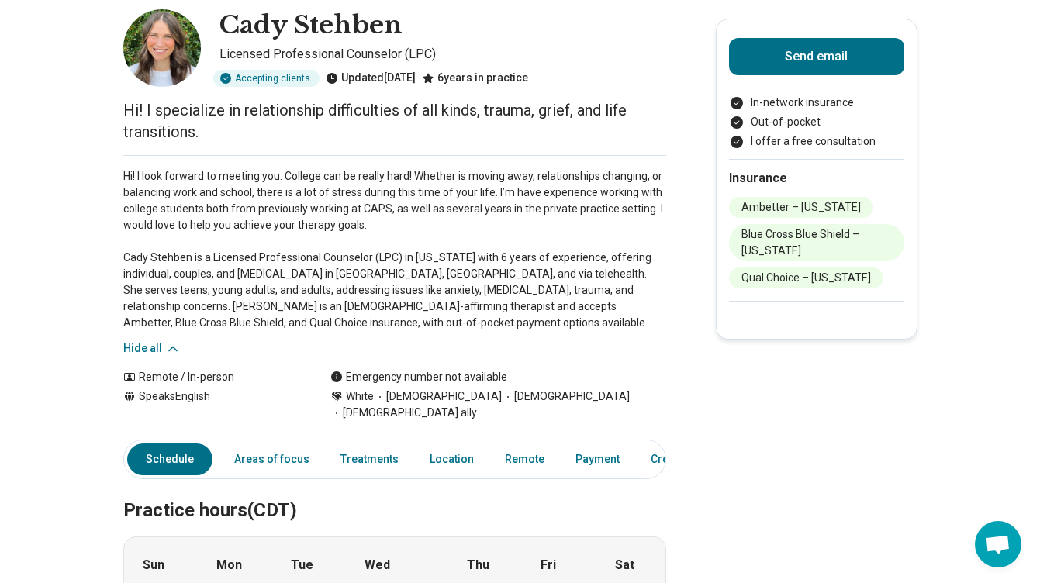
click at [639, 353] on div "Hi! I look forward to meeting you. College can be really hard! Whether is movin…" at bounding box center [394, 256] width 543 height 202
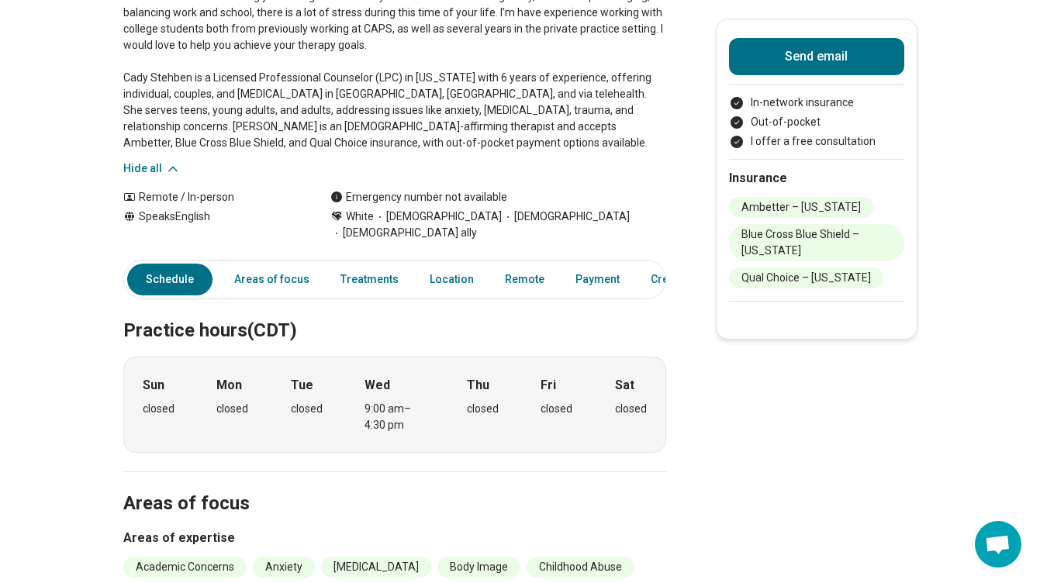
scroll to position [187, 0]
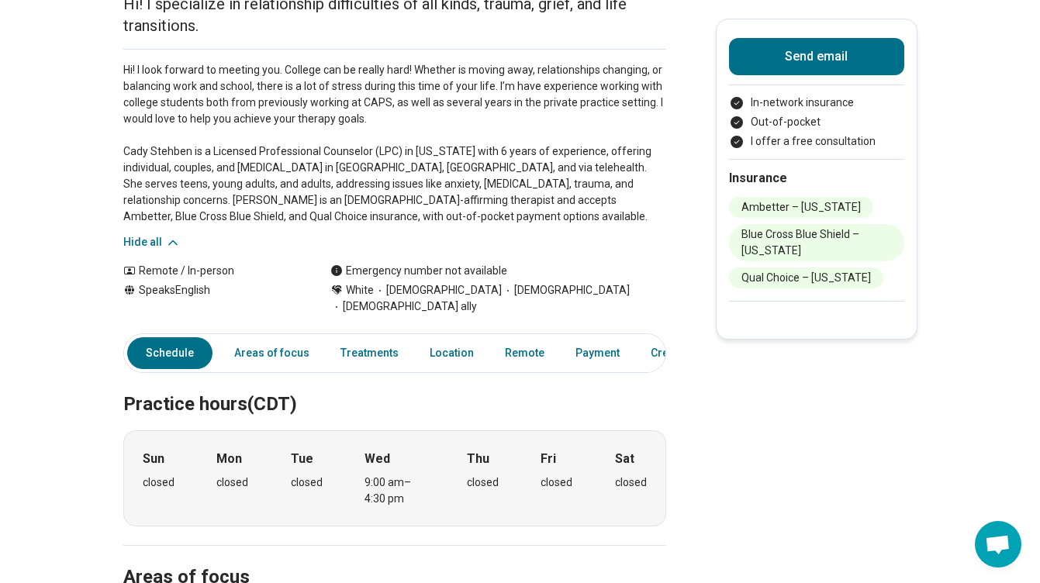
click at [514, 166] on p "Hi! I look forward to meeting you. College can be really hard! Whether is movin…" at bounding box center [394, 143] width 543 height 163
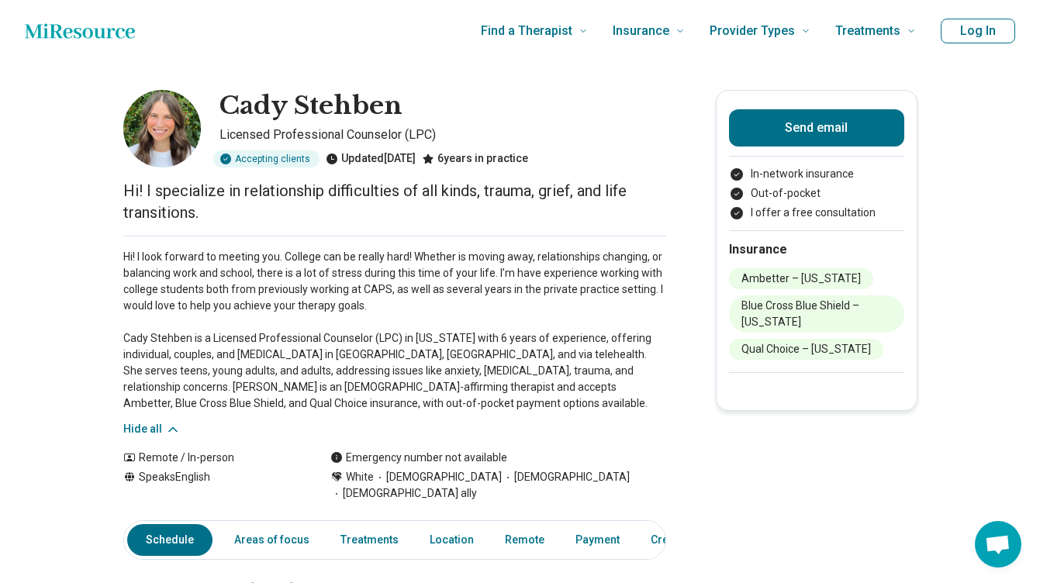
scroll to position [7, 0]
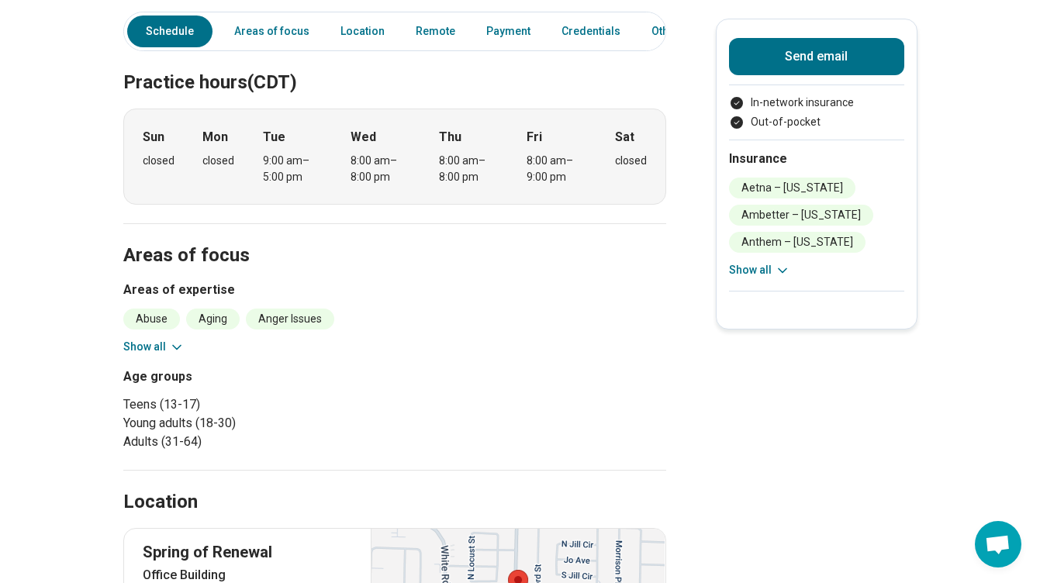
scroll to position [340, 0]
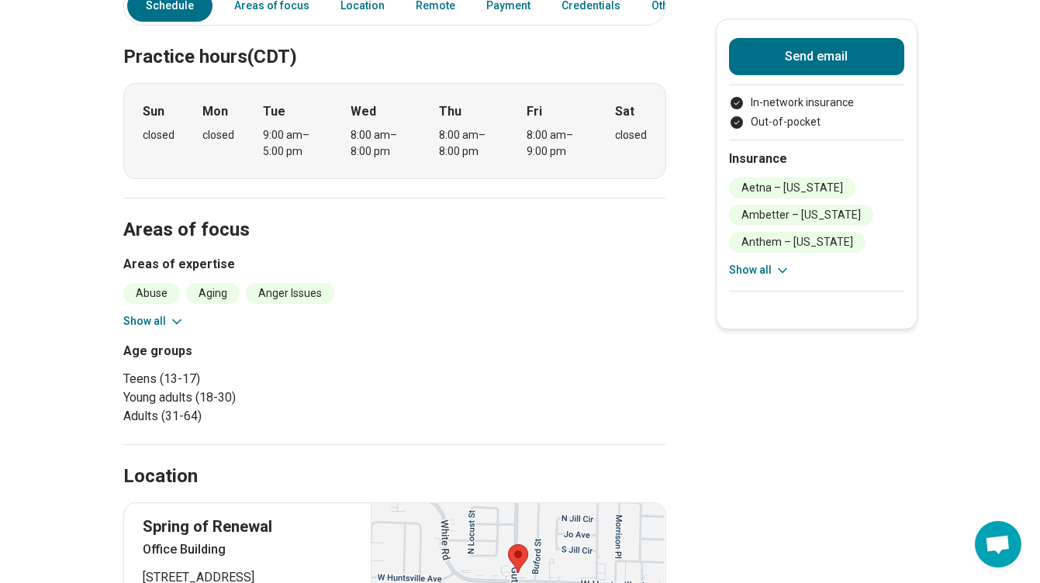
click at [138, 324] on button "Show all" at bounding box center [153, 321] width 61 height 16
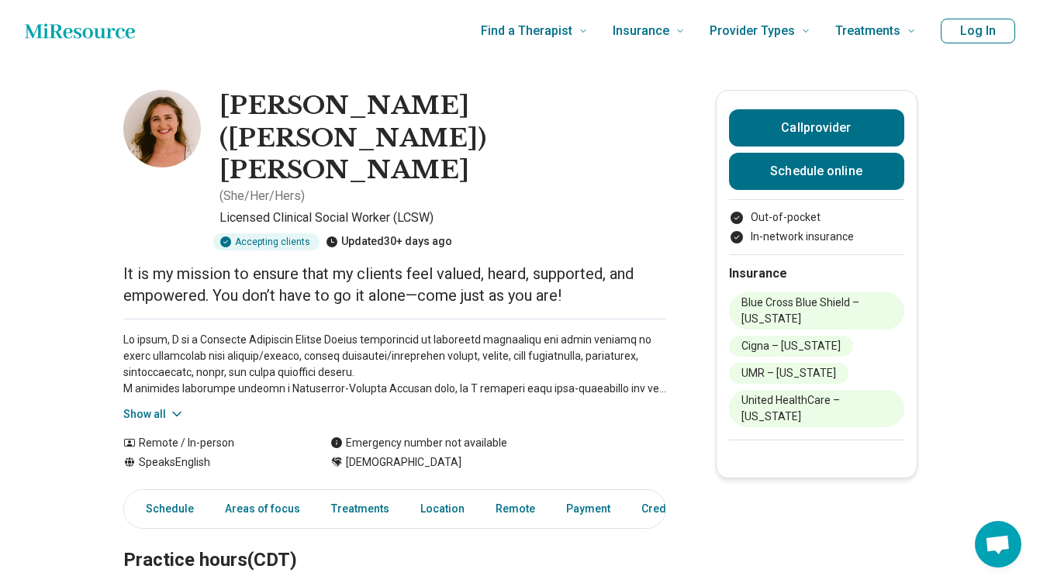
click at [148, 407] on button "Show all" at bounding box center [153, 415] width 61 height 16
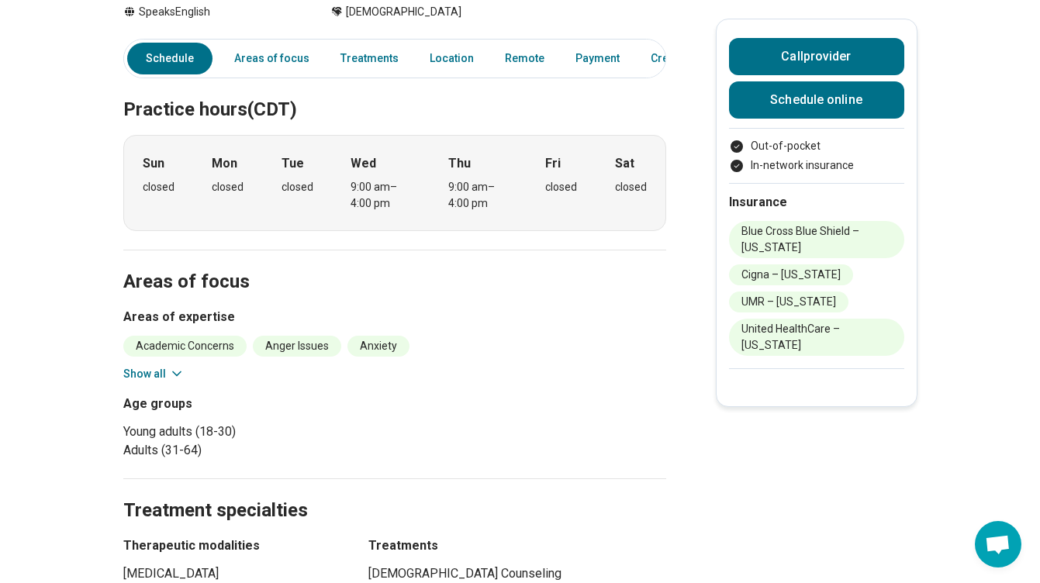
scroll to position [578, 0]
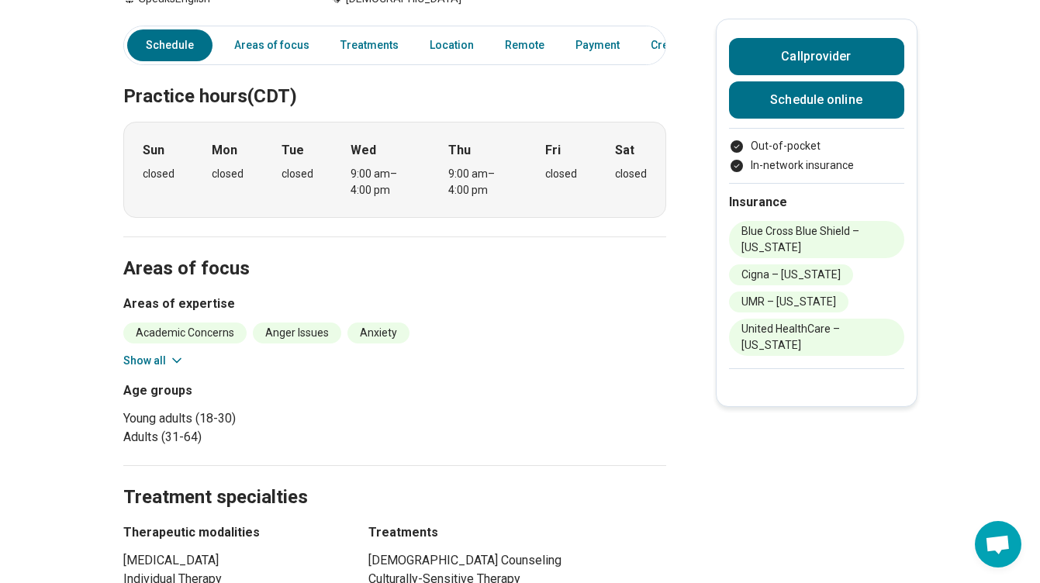
click at [162, 272] on section "Areas of focus Areas of expertise Academic Concerns Anger Issues Anxiety Body I…" at bounding box center [394, 351] width 543 height 229
click at [158, 353] on button "Show all" at bounding box center [153, 361] width 61 height 16
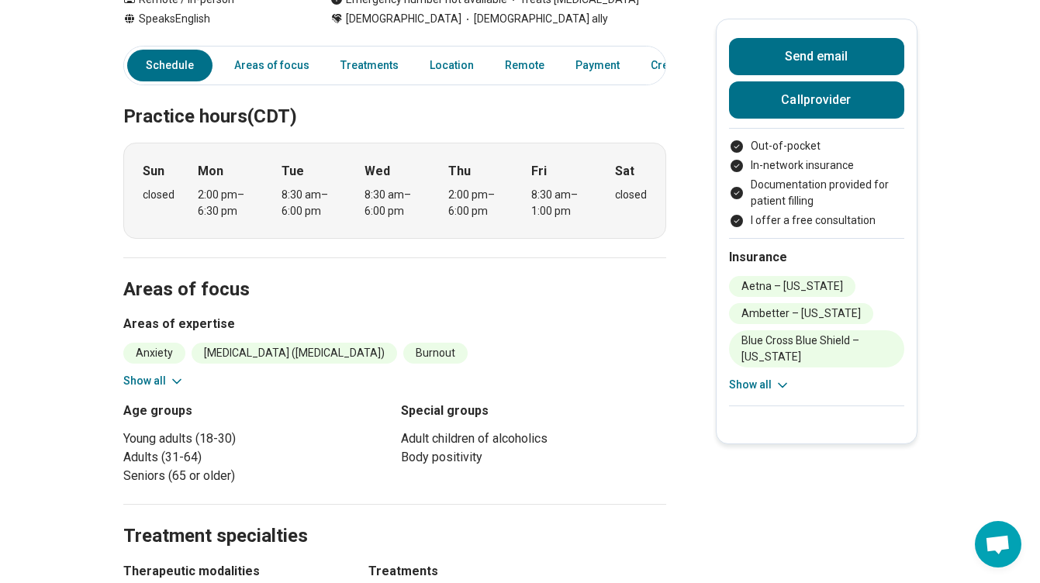
scroll to position [265, 0]
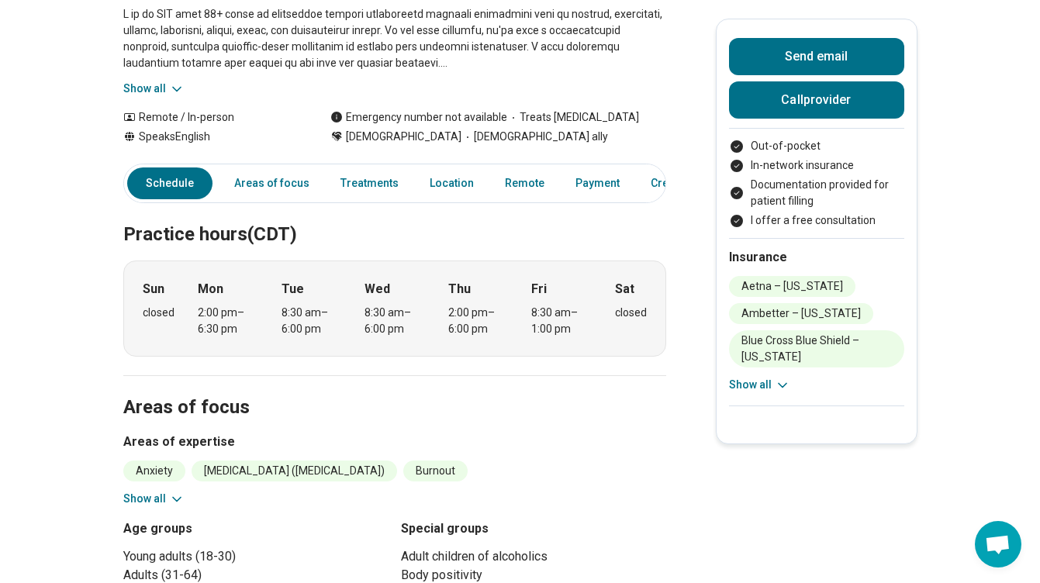
click at [154, 491] on button "Show all" at bounding box center [153, 499] width 61 height 16
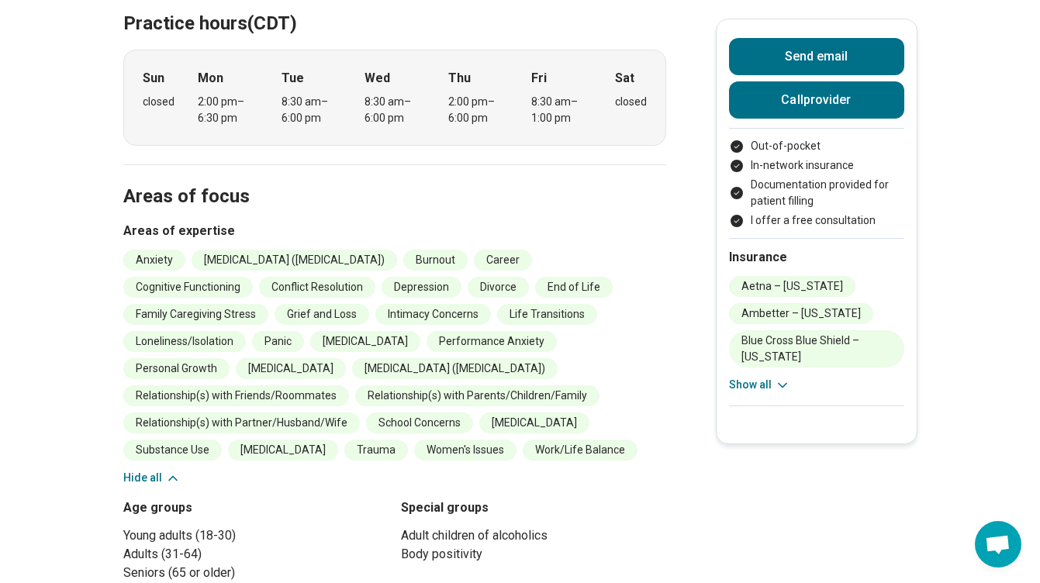
scroll to position [510, 0]
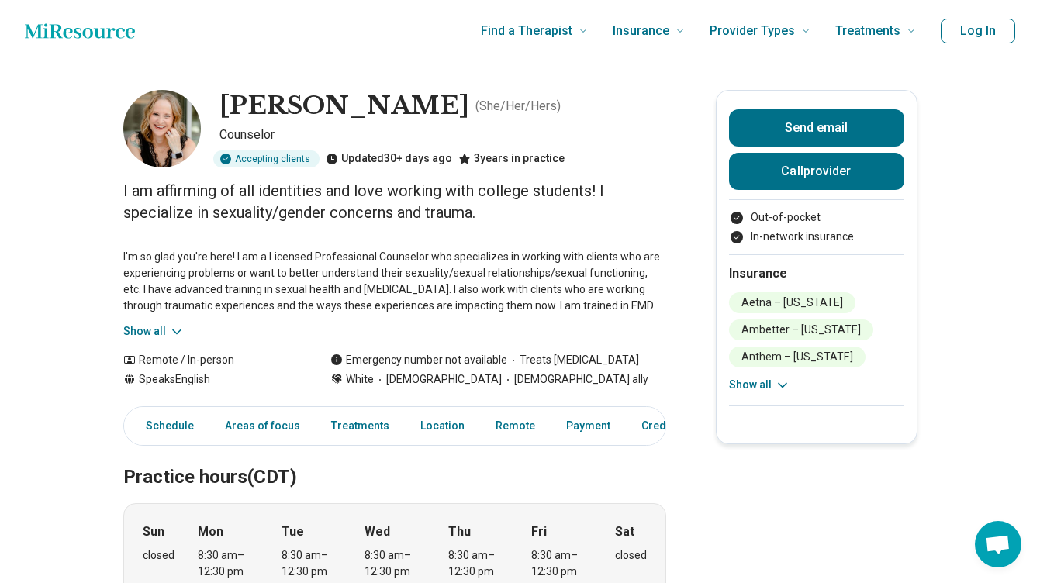
click at [142, 327] on button "Show all" at bounding box center [153, 332] width 61 height 16
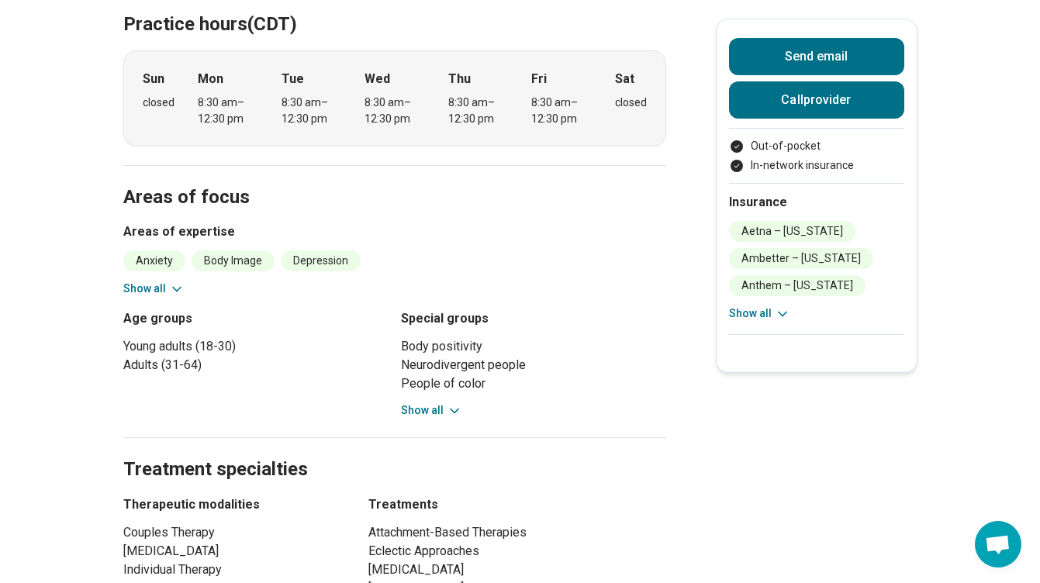
scroll to position [576, 0]
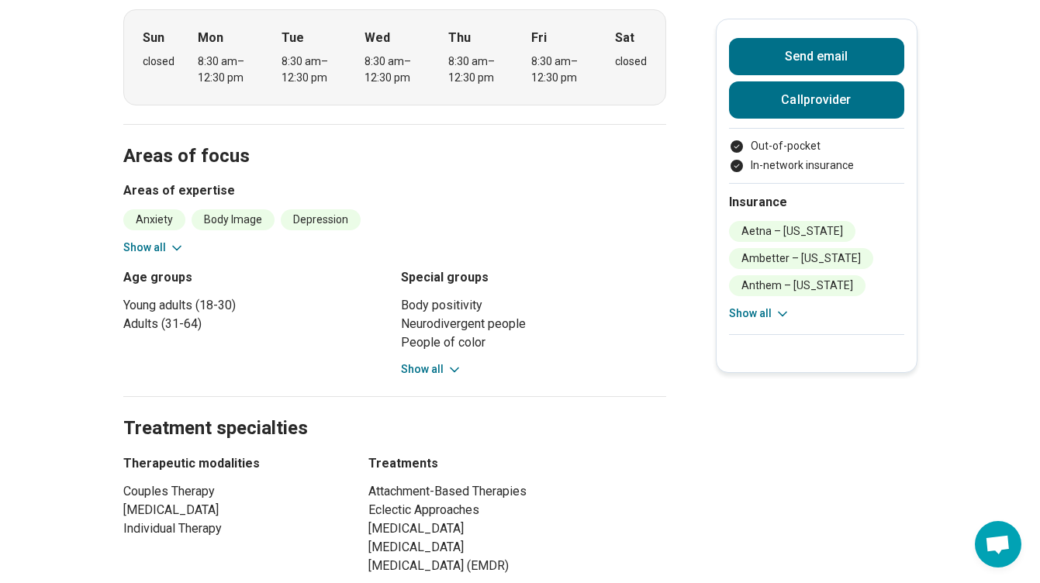
click at [159, 240] on button "Show all" at bounding box center [153, 248] width 61 height 16
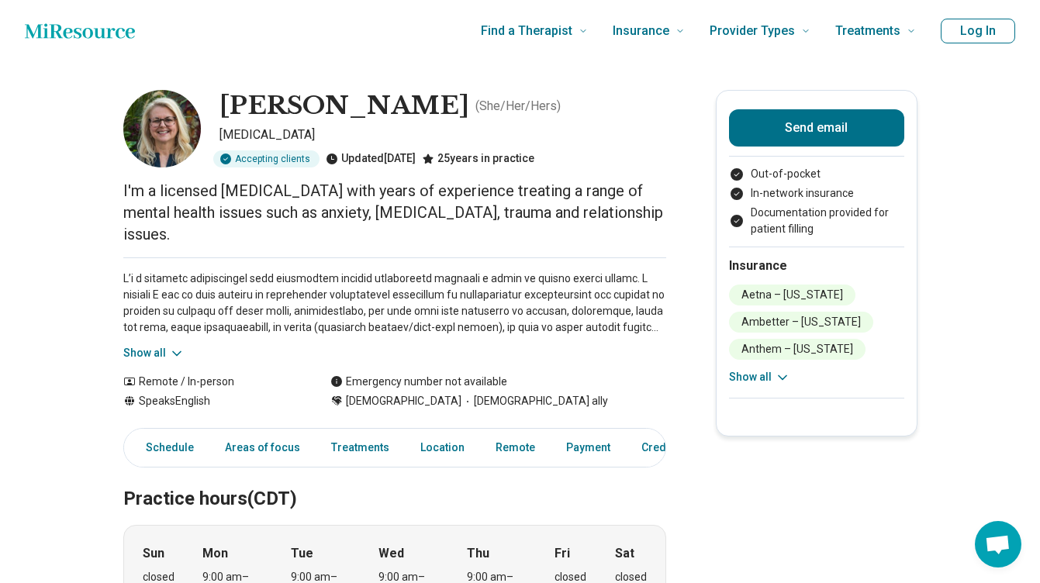
click at [140, 345] on button "Show all" at bounding box center [153, 353] width 61 height 16
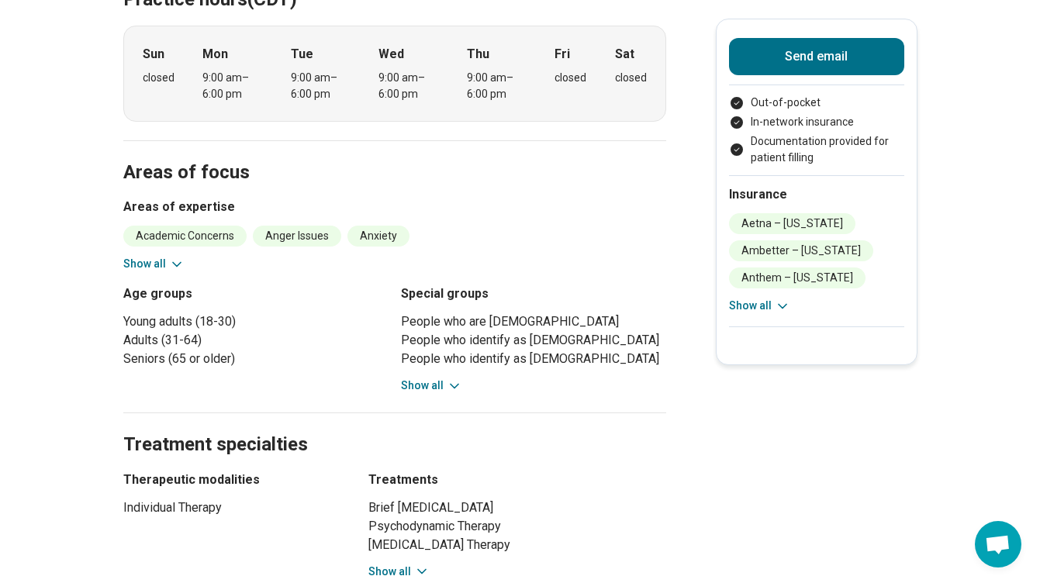
scroll to position [584, 0]
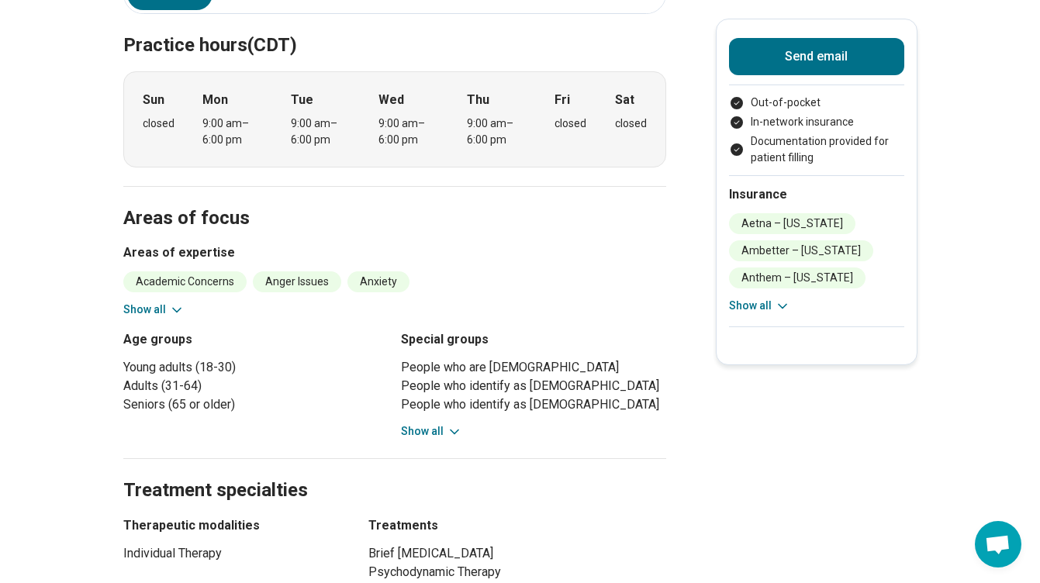
click at [157, 278] on div "Academic Concerns Anger Issues Anxiety Bipolar Disorder Depression Family Careg…" at bounding box center [394, 295] width 543 height 47
click at [160, 302] on button "Show all" at bounding box center [153, 310] width 61 height 16
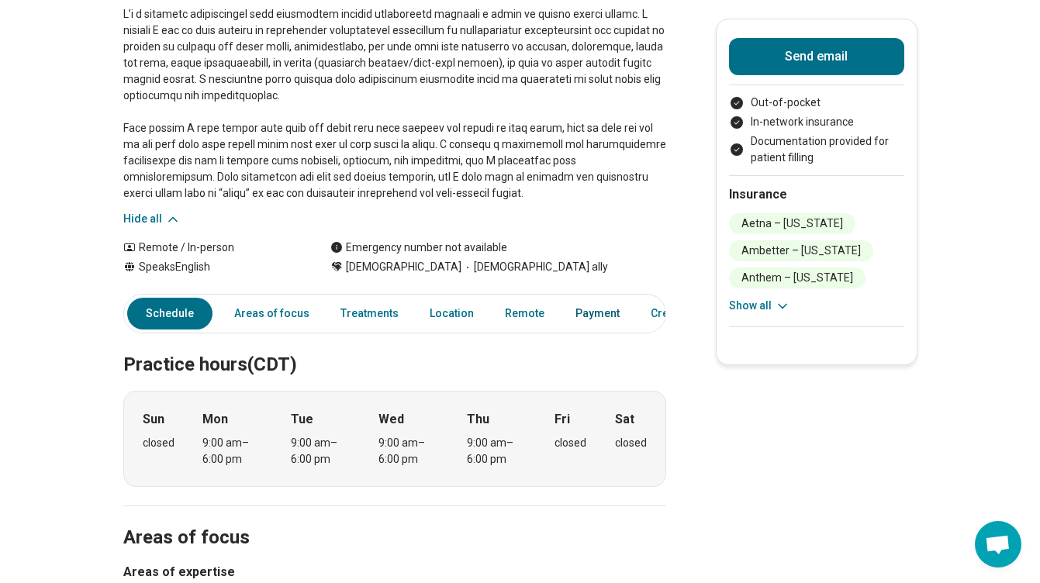
scroll to position [0, 0]
click at [573, 298] on link "Payment" at bounding box center [597, 314] width 63 height 32
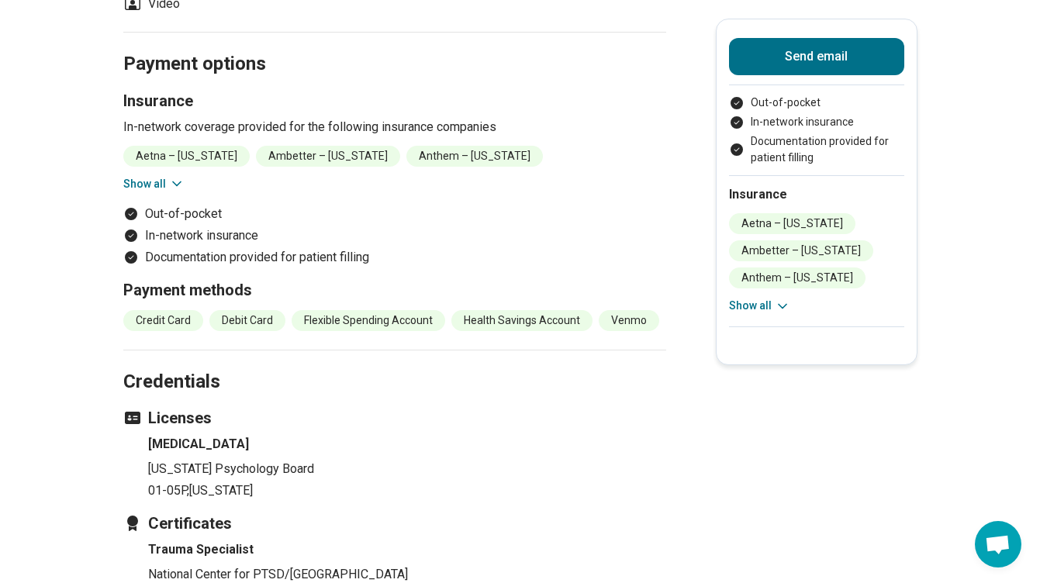
scroll to position [1861, 0]
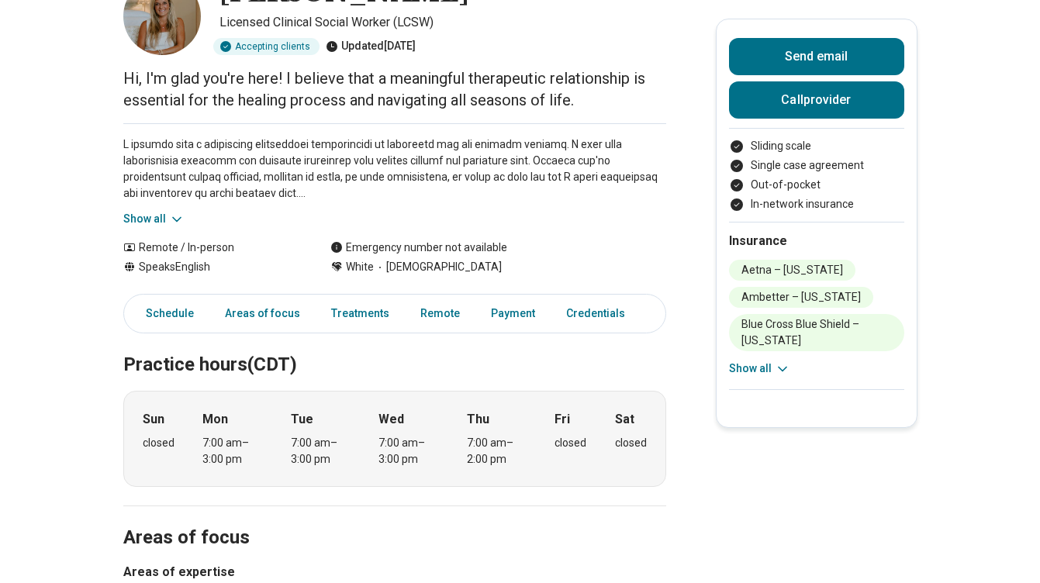
scroll to position [114, 0]
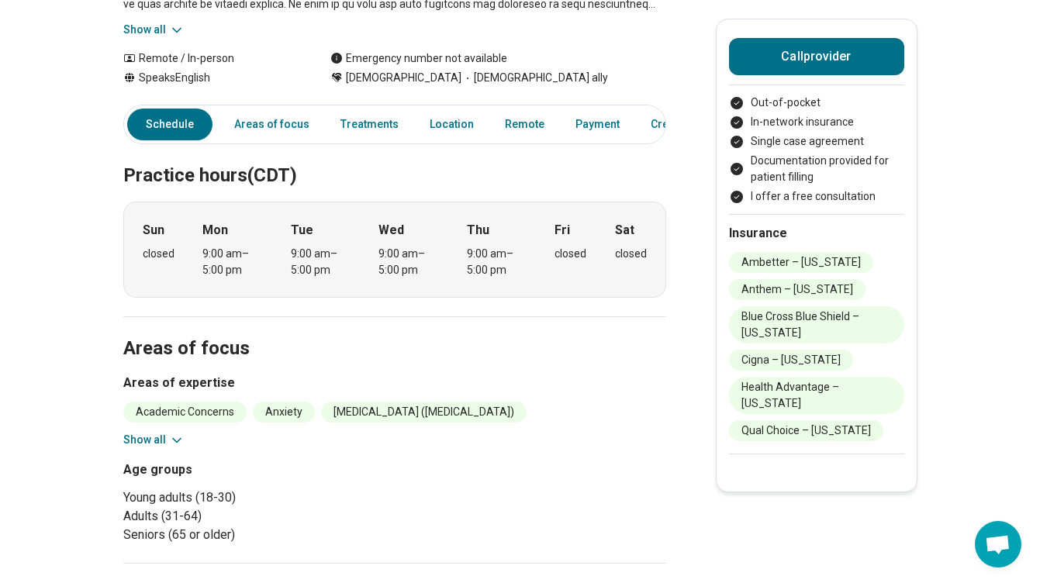
scroll to position [297, 0]
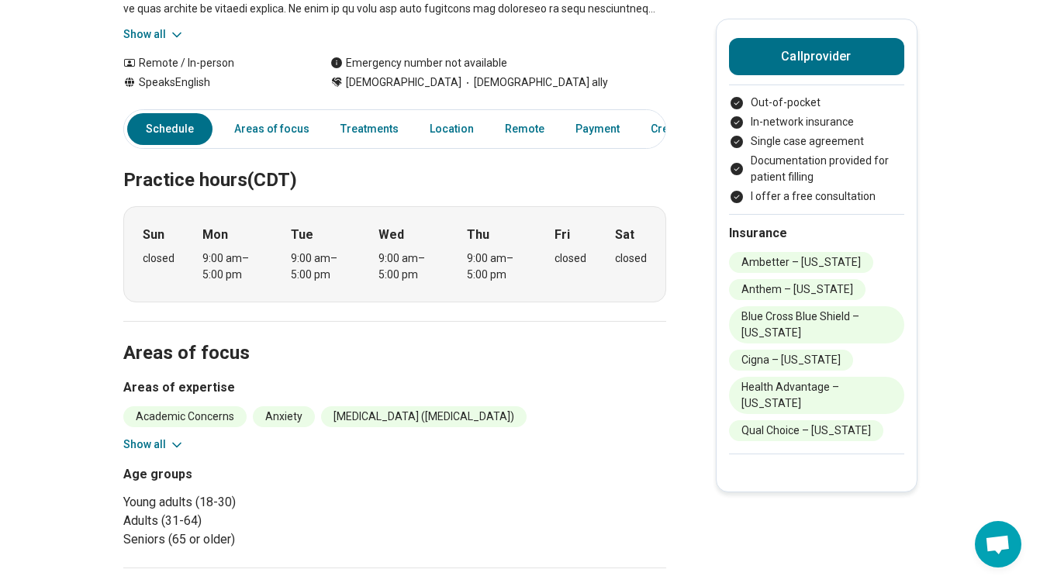
click at [144, 449] on button "Show all" at bounding box center [153, 445] width 61 height 16
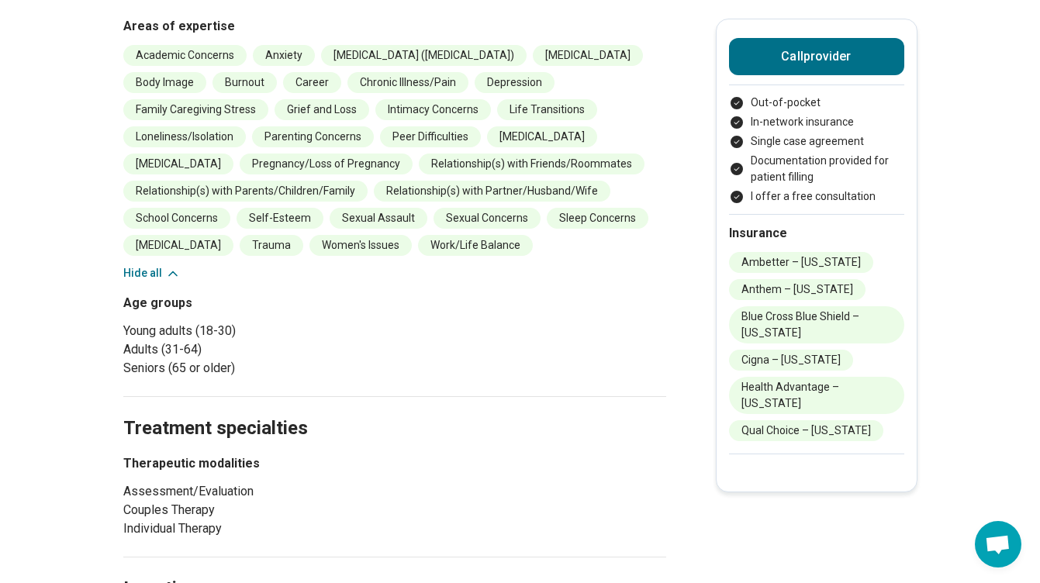
scroll to position [656, 0]
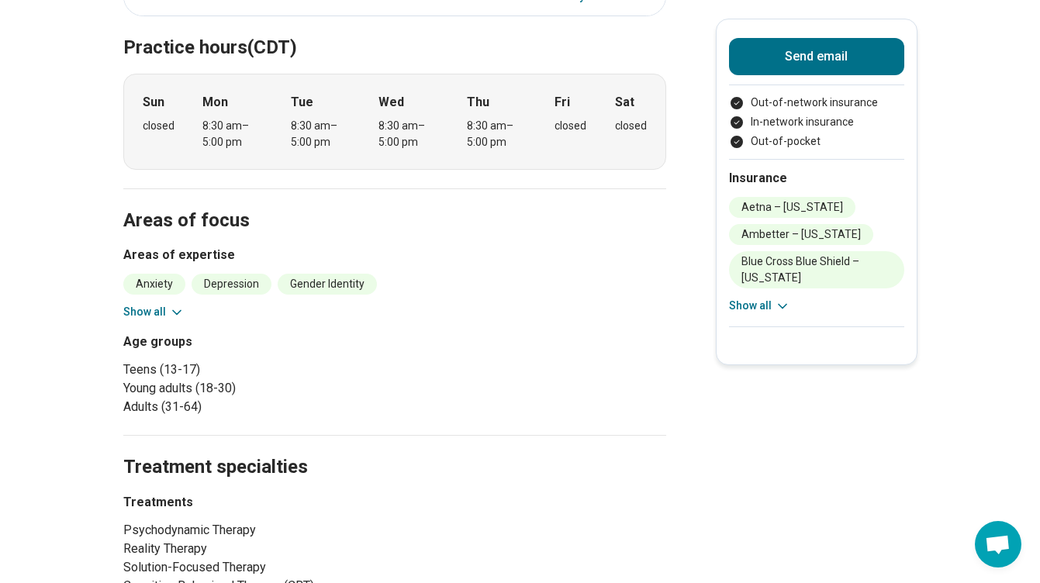
scroll to position [321, 0]
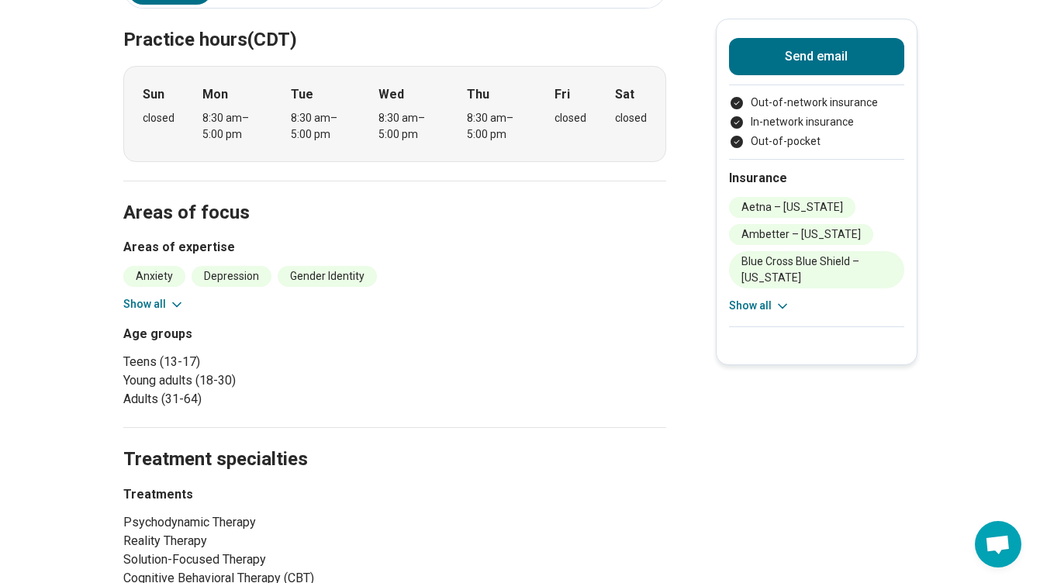
click at [150, 306] on button "Show all" at bounding box center [153, 304] width 61 height 16
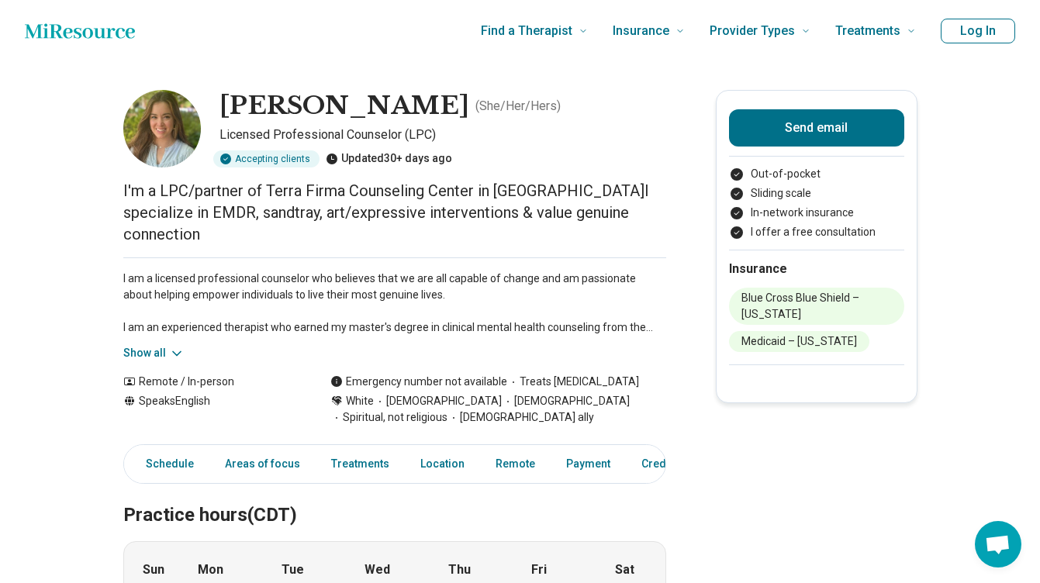
click at [164, 345] on button "Show all" at bounding box center [153, 353] width 61 height 16
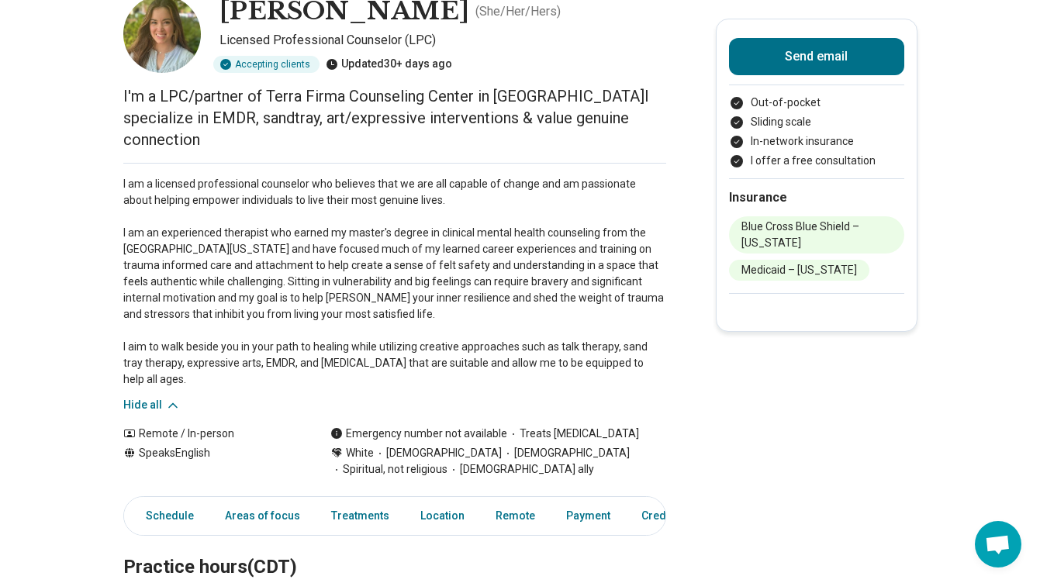
scroll to position [122, 0]
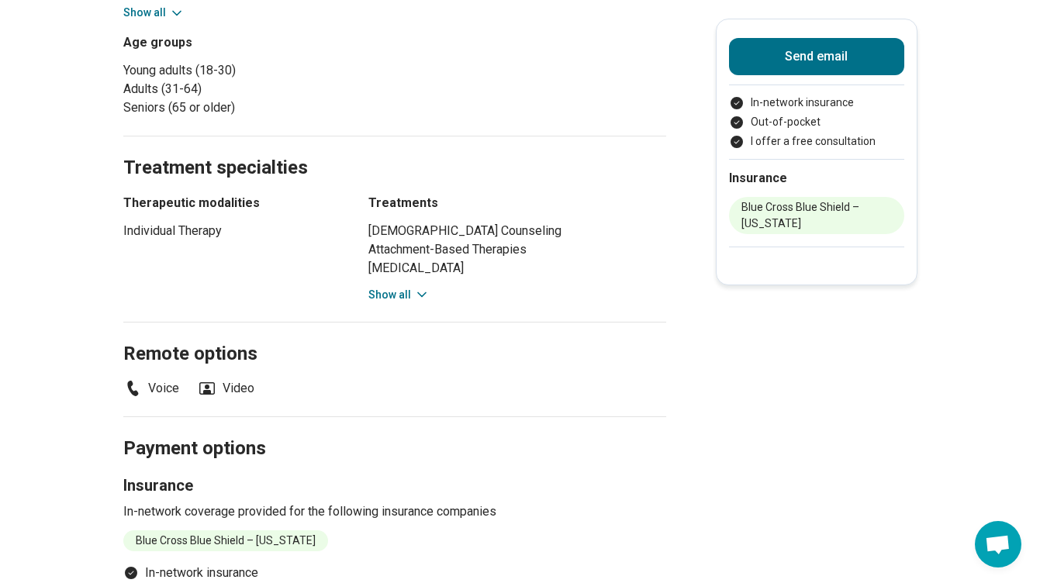
scroll to position [897, 0]
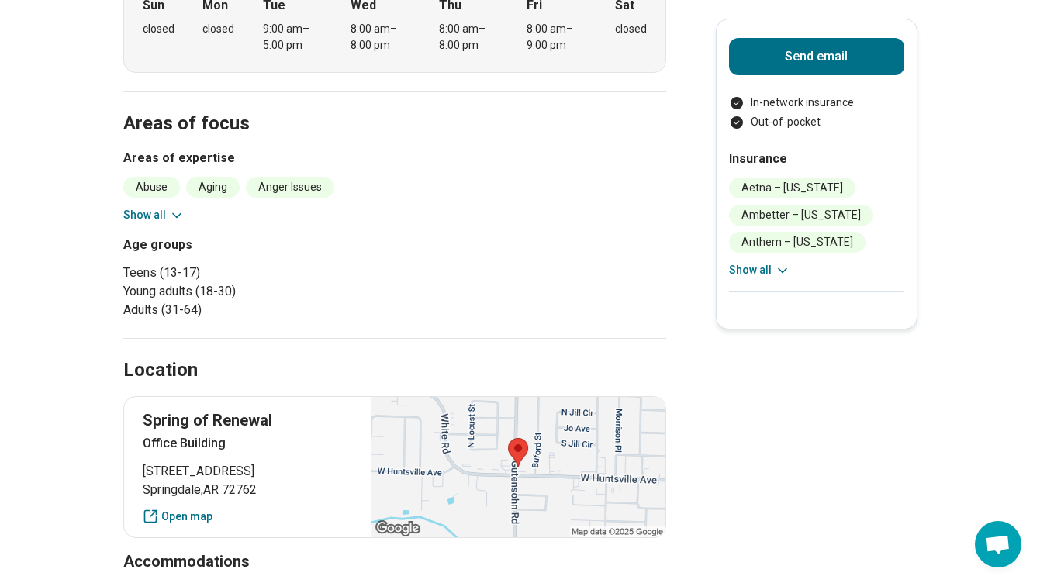
scroll to position [446, 0]
click at [130, 207] on button "Show all" at bounding box center [153, 215] width 61 height 16
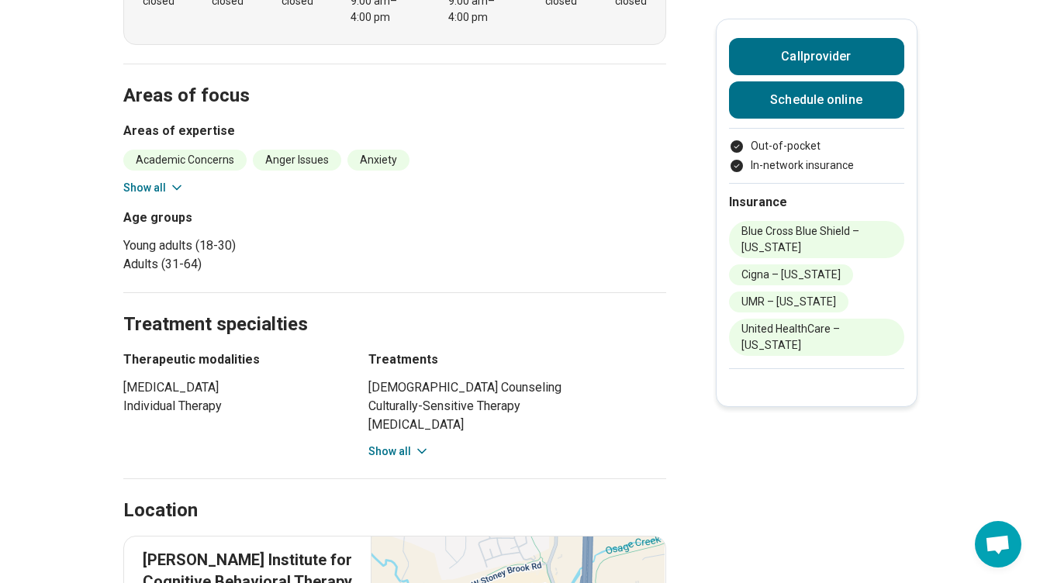
scroll to position [636, 0]
click at [162, 115] on section "Areas of focus Areas of expertise Academic Concerns Anger Issues Anxiety Body I…" at bounding box center [394, 178] width 543 height 229
click at [172, 181] on icon at bounding box center [177, 189] width 16 height 16
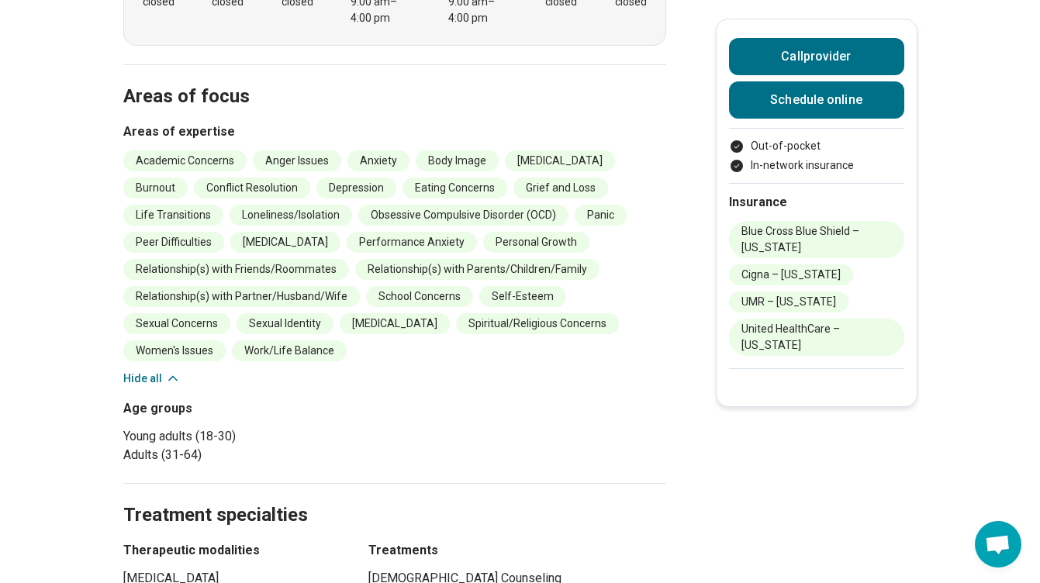
scroll to position [585, 0]
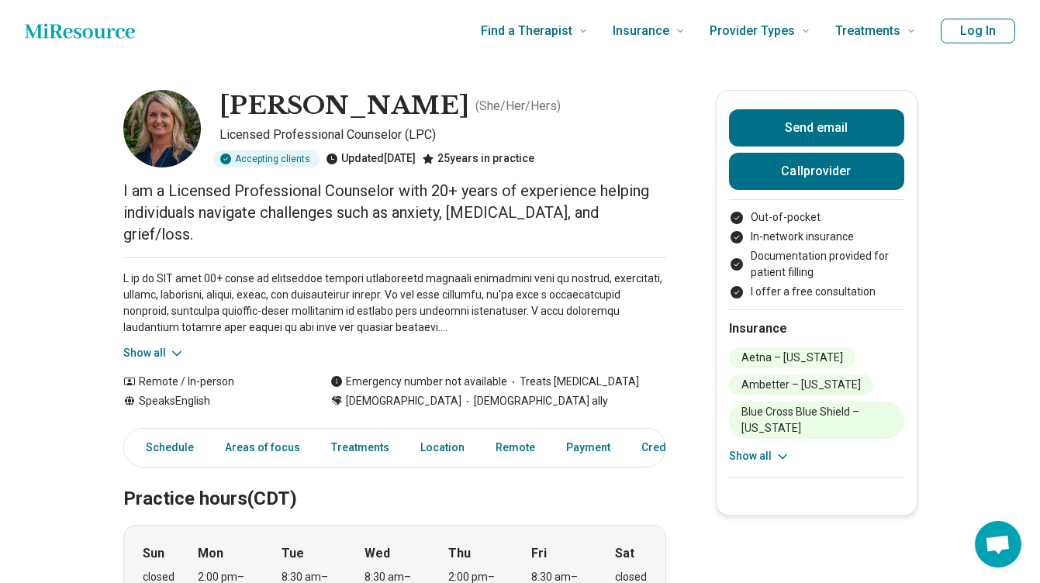
click at [139, 345] on button "Show all" at bounding box center [153, 353] width 61 height 16
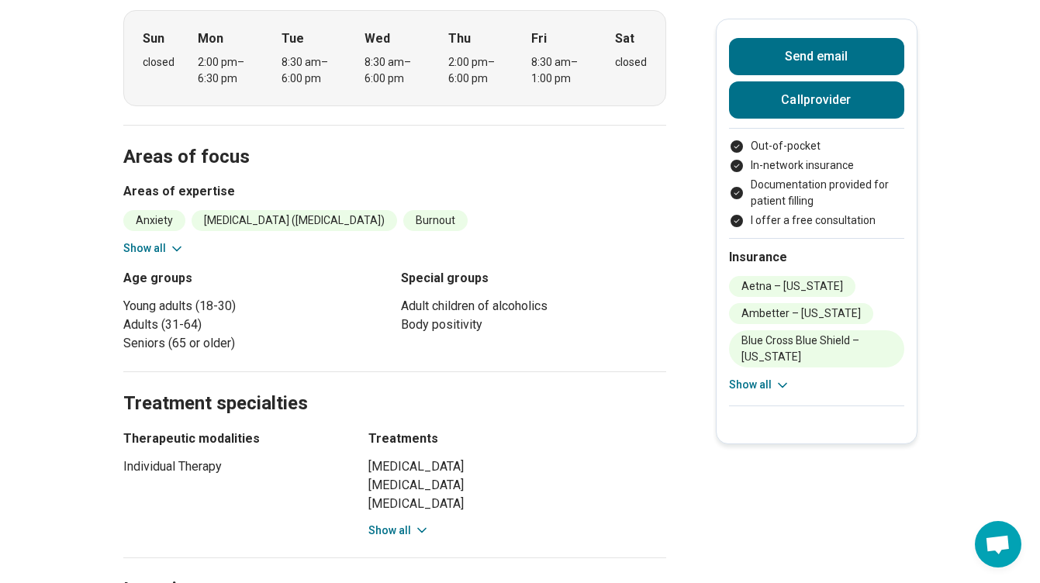
scroll to position [618, 0]
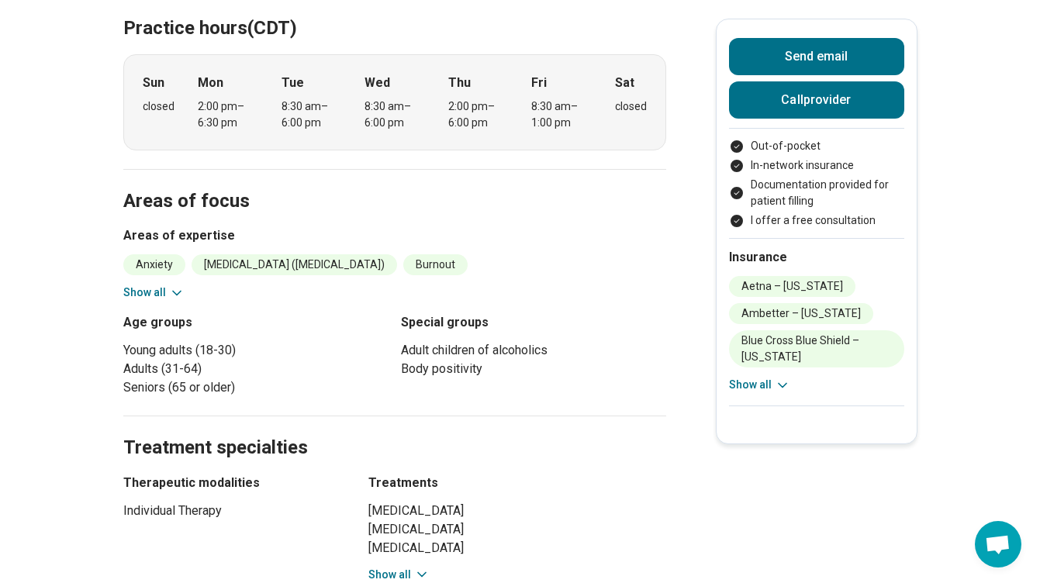
click at [176, 285] on icon at bounding box center [177, 293] width 16 height 16
